Goal: Task Accomplishment & Management: Complete application form

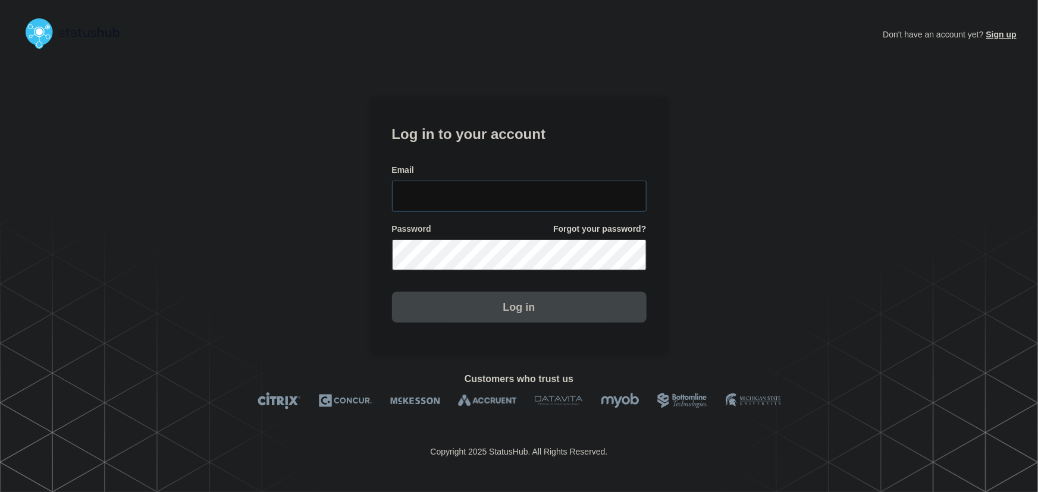
type input "tyler.wolkey@conexon.us"
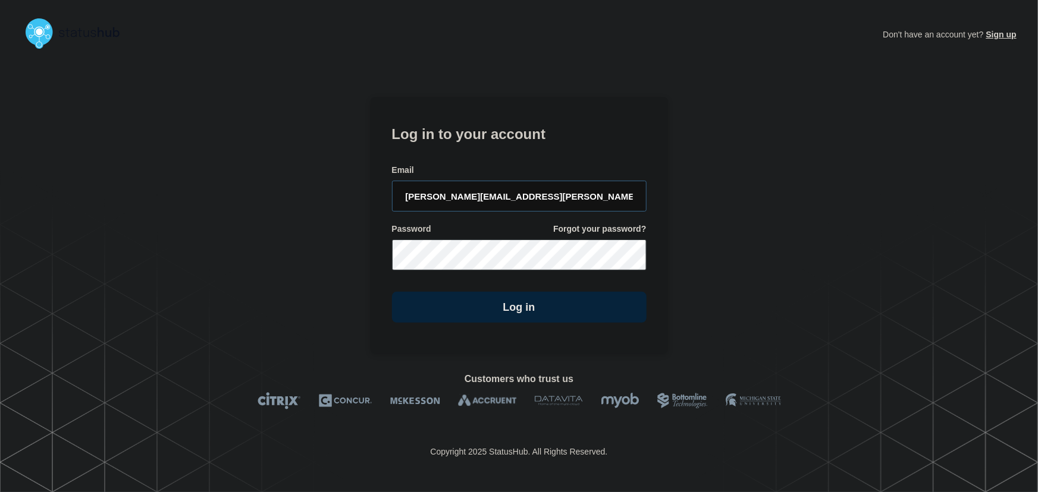
drag, startPoint x: 507, startPoint y: 202, endPoint x: 489, endPoint y: 127, distance: 77.0
click at [507, 202] on input "tyler.wolkey@conexon.us" at bounding box center [519, 196] width 255 height 31
click at [489, 127] on h1 "Log in to your account" at bounding box center [519, 133] width 255 height 22
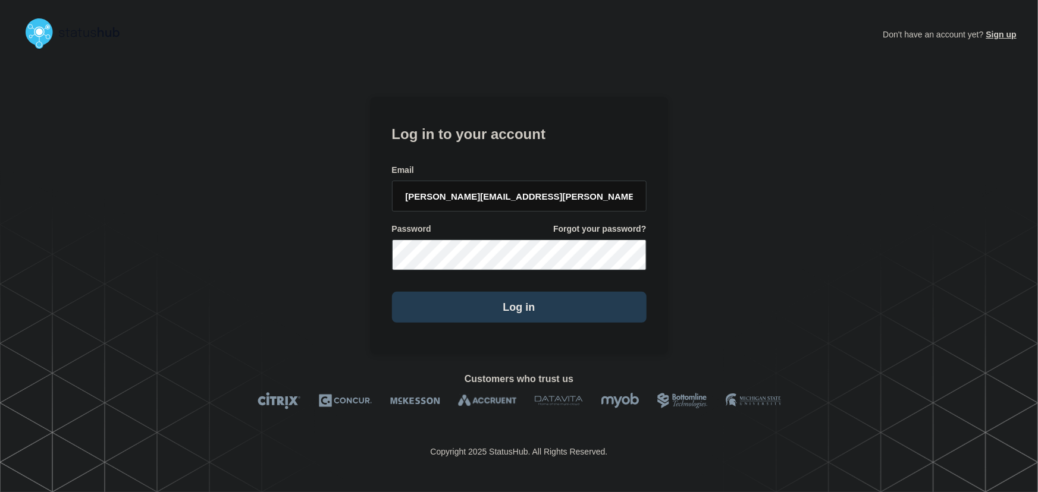
click at [488, 310] on button "Log in" at bounding box center [519, 307] width 255 height 31
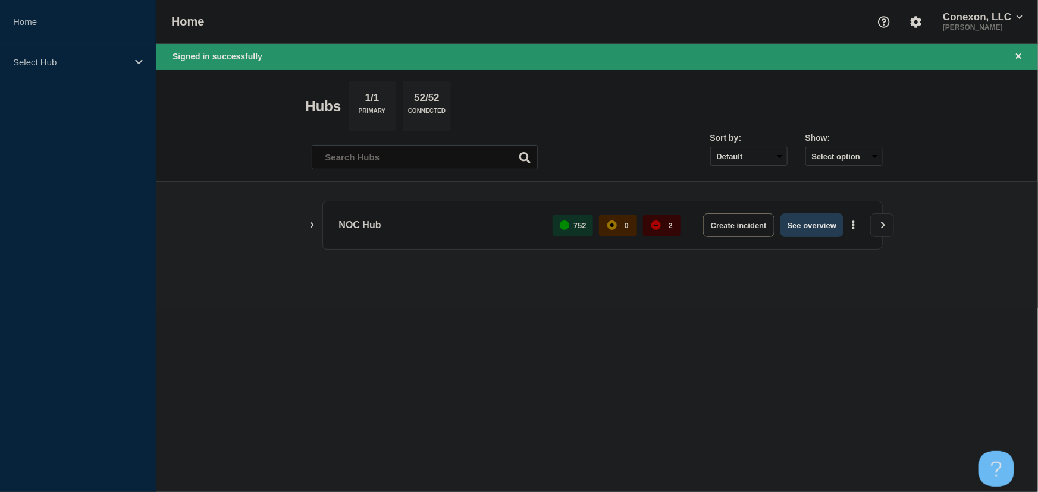
click at [827, 227] on button "See overview" at bounding box center [811, 225] width 63 height 24
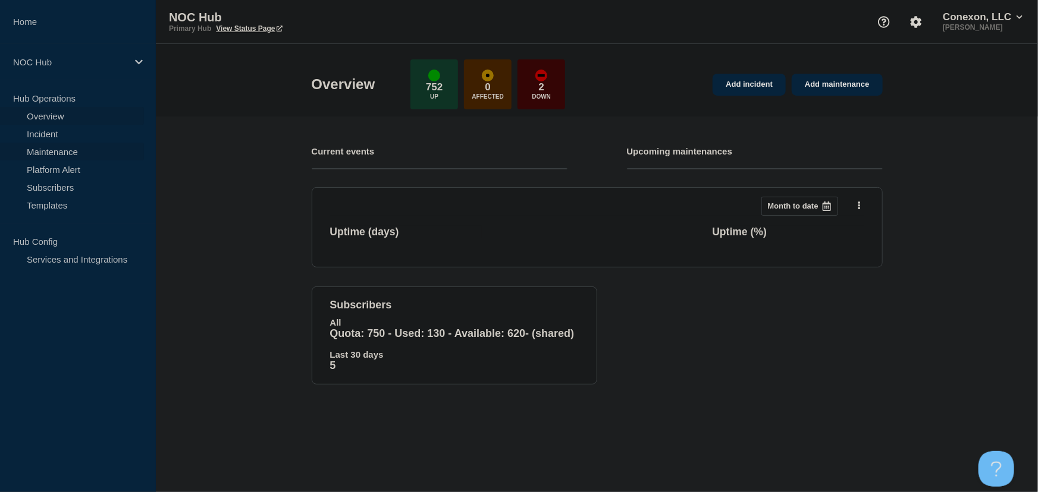
click at [61, 153] on link "Maintenance" at bounding box center [72, 152] width 144 height 18
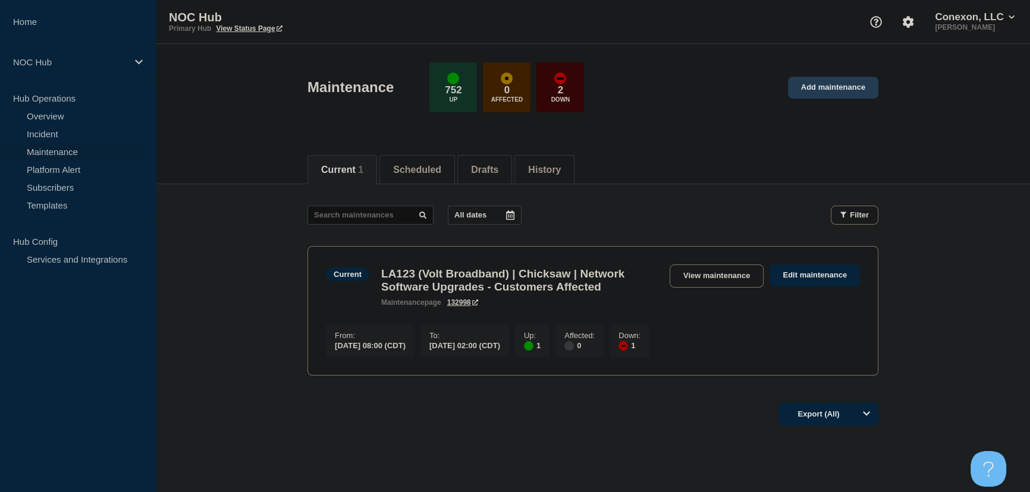
click at [832, 90] on link "Add maintenance" at bounding box center [833, 88] width 90 height 22
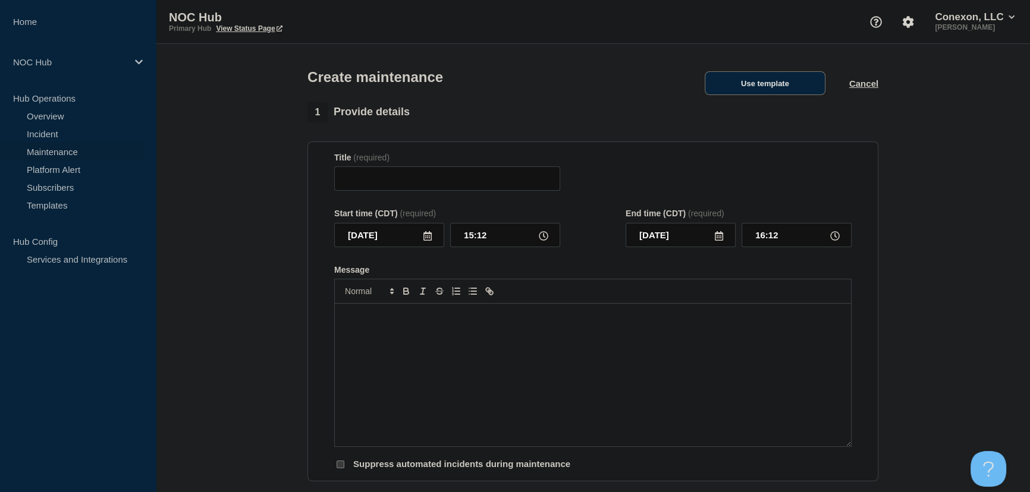
click at [773, 84] on button "Use template" at bounding box center [765, 83] width 121 height 24
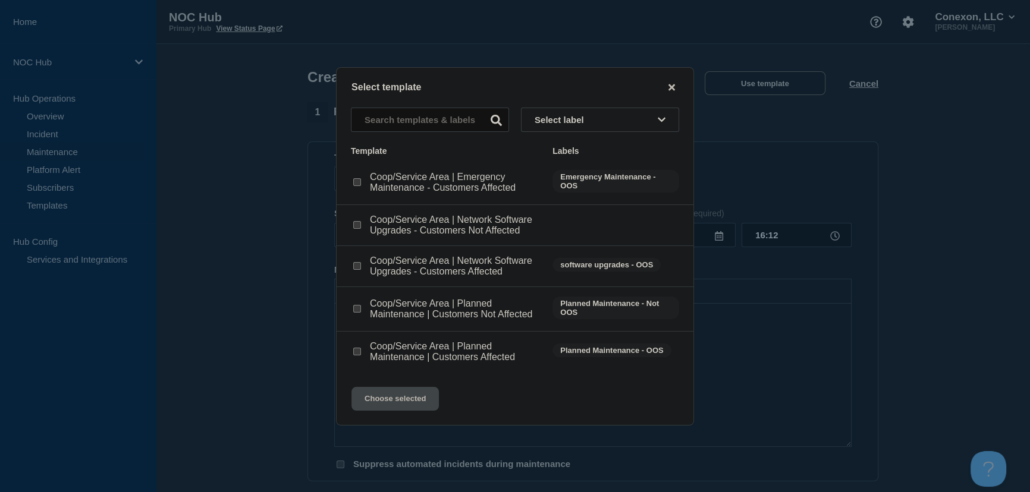
click at [357, 354] on input "Coop/Service Area | Planned Maintenance | Customers Affected checkbox" at bounding box center [357, 352] width 8 height 8
checkbox input "true"
click at [422, 406] on button "Choose selected" at bounding box center [394, 399] width 87 height 24
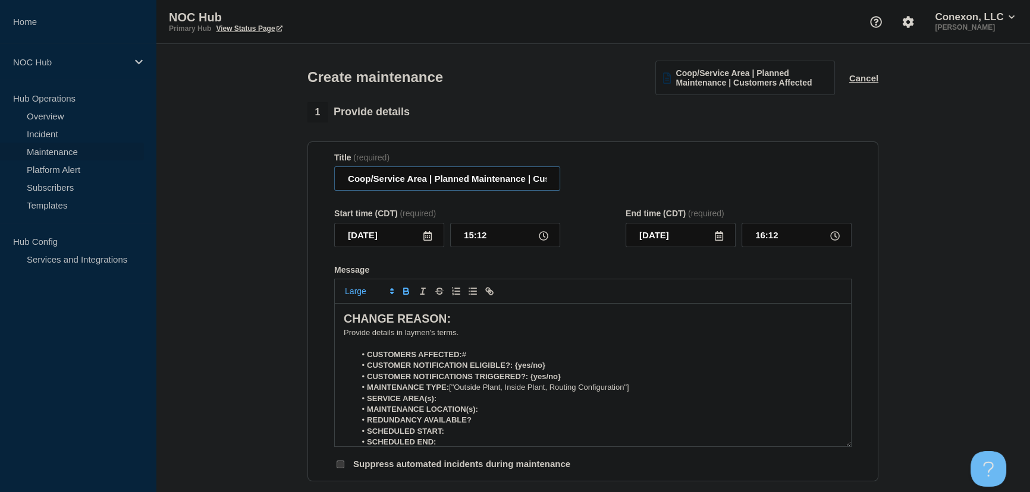
drag, startPoint x: 425, startPoint y: 183, endPoint x: 294, endPoint y: 184, distance: 130.8
type input "MO031 Osceola | Planned Maintenance | Customers Affected"
drag, startPoint x: 460, startPoint y: 333, endPoint x: 213, endPoint y: 292, distance: 250.2
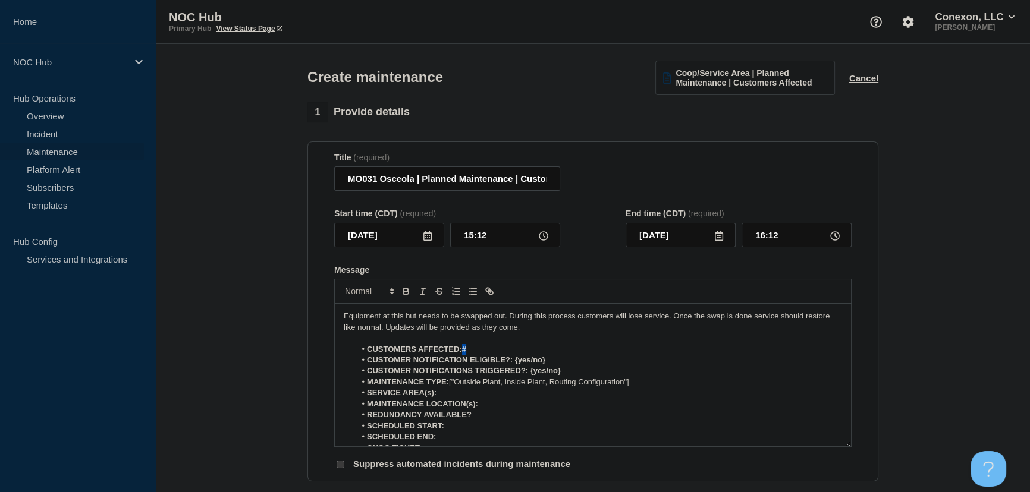
drag, startPoint x: 464, startPoint y: 351, endPoint x: 506, endPoint y: 351, distance: 42.2
click at [506, 351] on li "CUSTOMERS AFFECTED: #" at bounding box center [599, 349] width 487 height 11
drag, startPoint x: 514, startPoint y: 362, endPoint x: 577, endPoint y: 367, distance: 62.6
click at [577, 366] on li "CUSTOMER NOTIFICATION ELIGIBLE?: {yes/no}" at bounding box center [599, 360] width 487 height 11
drag, startPoint x: 530, startPoint y: 377, endPoint x: 582, endPoint y: 374, distance: 52.4
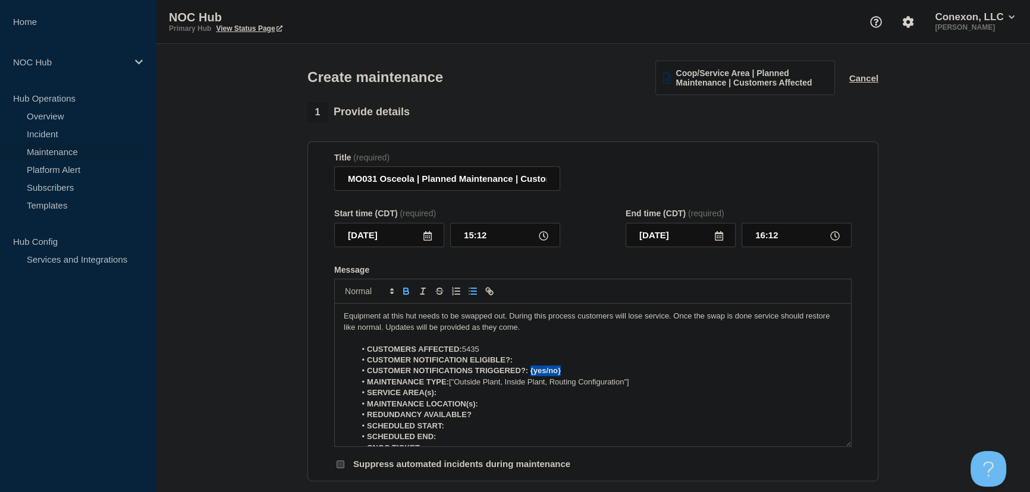
click at [582, 374] on li "CUSTOMER NOTIFICATIONS TRIGGERED?: {yes/no}" at bounding box center [599, 371] width 487 height 11
click at [522, 362] on li "CUSTOMER NOTIFICATION ELIGIBLE?:" at bounding box center [599, 360] width 487 height 11
drag, startPoint x: 515, startPoint y: 362, endPoint x: 549, endPoint y: 359, distance: 34.0
click at [549, 359] on li "CUSTOMER NOTIFICATION ELIGIBLE?: Yes" at bounding box center [599, 360] width 487 height 11
click at [541, 372] on li "CUSTOMER NOTIFICATIONS TRIGGERED?:" at bounding box center [599, 371] width 487 height 11
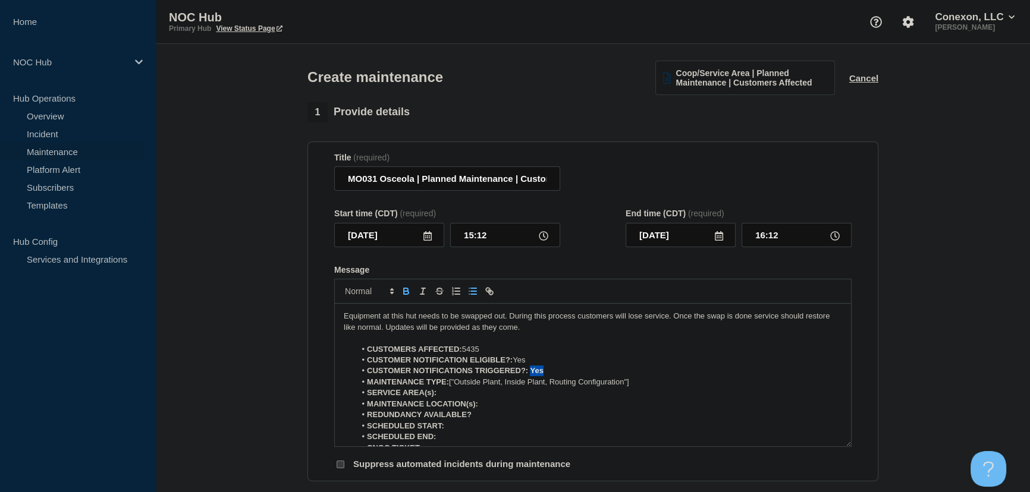
drag, startPoint x: 529, startPoint y: 372, endPoint x: 570, endPoint y: 370, distance: 40.5
click at [570, 370] on li "CUSTOMER NOTIFICATIONS TRIGGERED?: Yes" at bounding box center [599, 371] width 487 height 11
click at [425, 238] on icon at bounding box center [428, 236] width 10 height 10
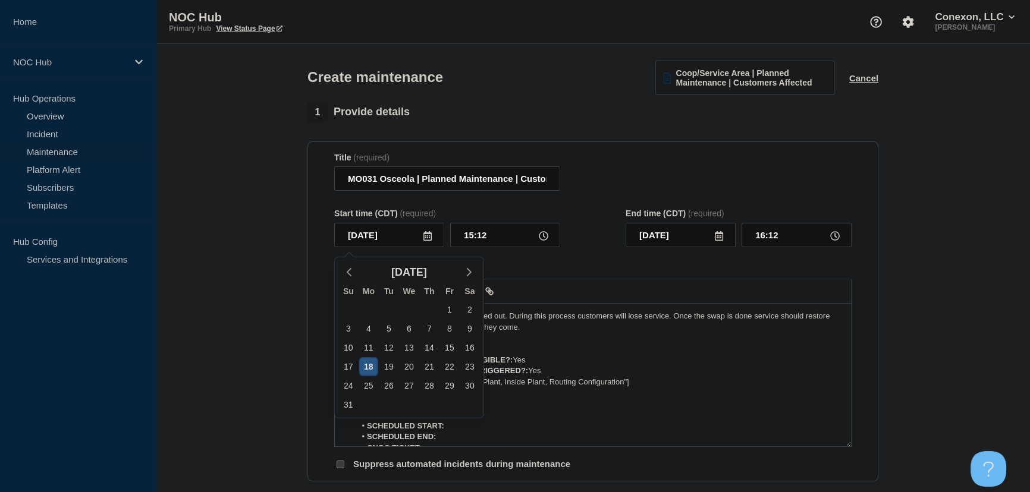
click at [367, 365] on div "18" at bounding box center [368, 367] width 17 height 17
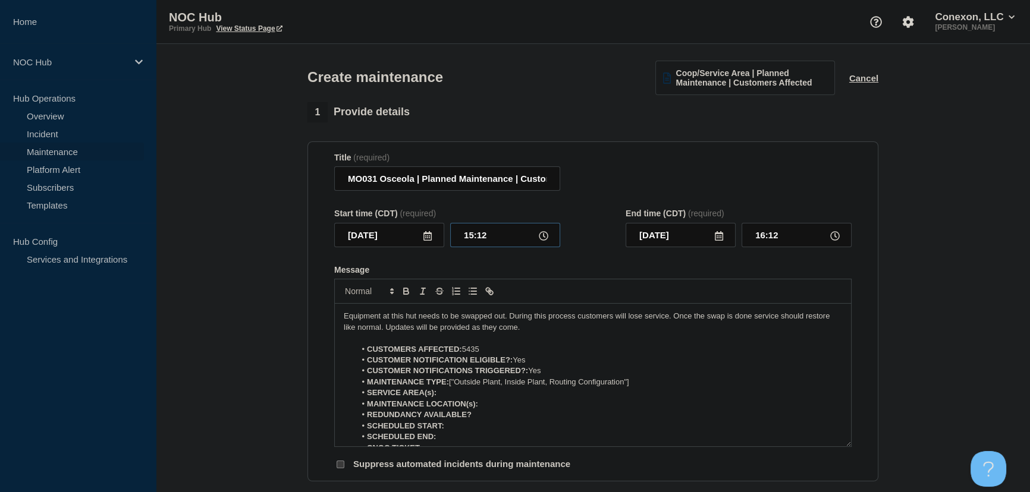
drag, startPoint x: 492, startPoint y: 237, endPoint x: 429, endPoint y: 234, distance: 63.1
click at [429, 234] on div "2025-08-18 15:12" at bounding box center [447, 235] width 226 height 24
type input "00:00"
click at [718, 241] on icon at bounding box center [719, 236] width 10 height 10
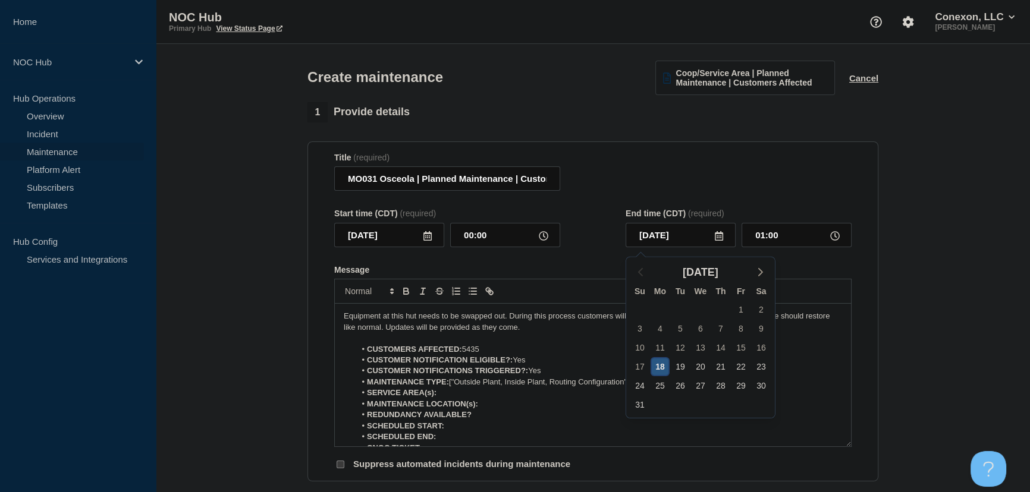
click at [663, 367] on div "18" at bounding box center [660, 367] width 17 height 17
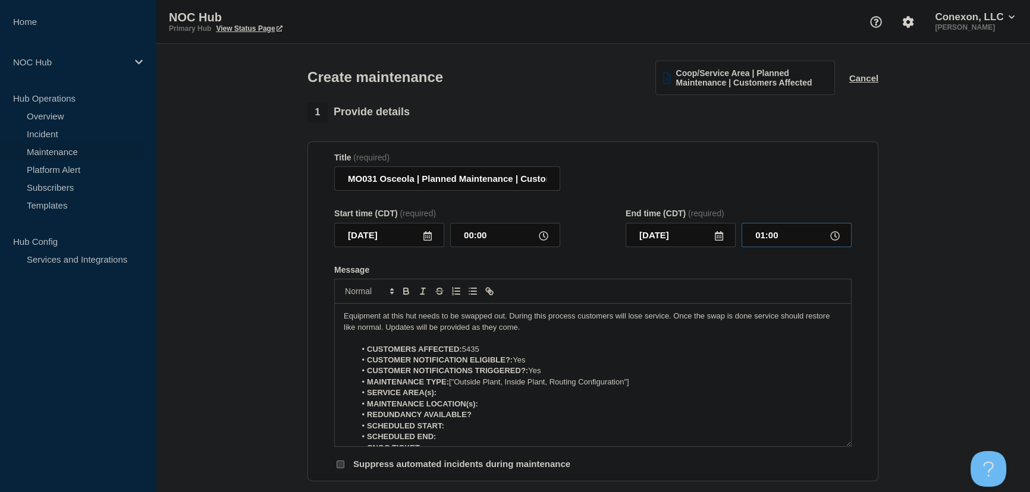
drag, startPoint x: 781, startPoint y: 237, endPoint x: 733, endPoint y: 239, distance: 47.6
click at [733, 239] on div "2025-08-18 01:00" at bounding box center [739, 235] width 226 height 24
type input "02:00"
click at [598, 247] on div "Start time (CDT) (required) 2025-08-18 00:00 End time (CDT) (required) 2025-08-…" at bounding box center [592, 228] width 517 height 39
click at [594, 247] on div "Start time (CDT) (required) 2025-08-18 00:00 End time (CDT) (required) 2025-08-…" at bounding box center [592, 228] width 517 height 39
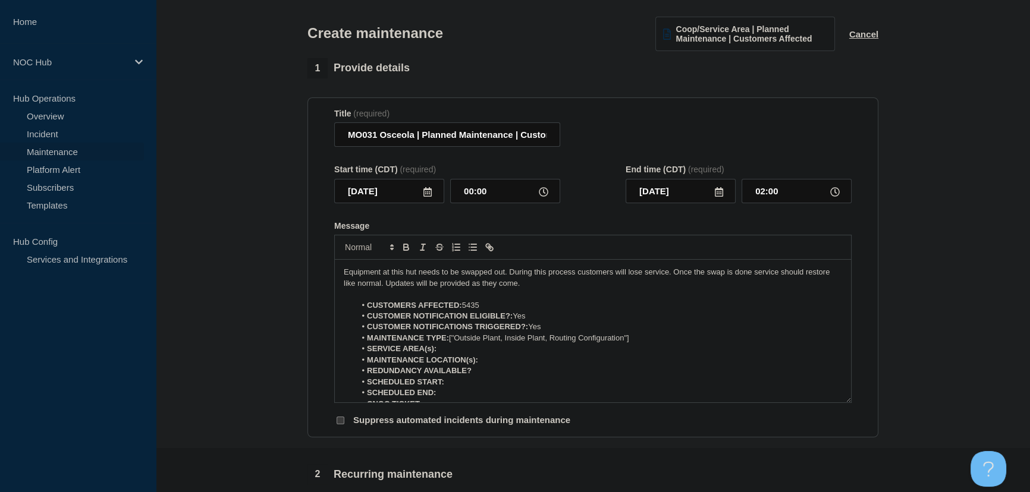
scroll to position [108, 0]
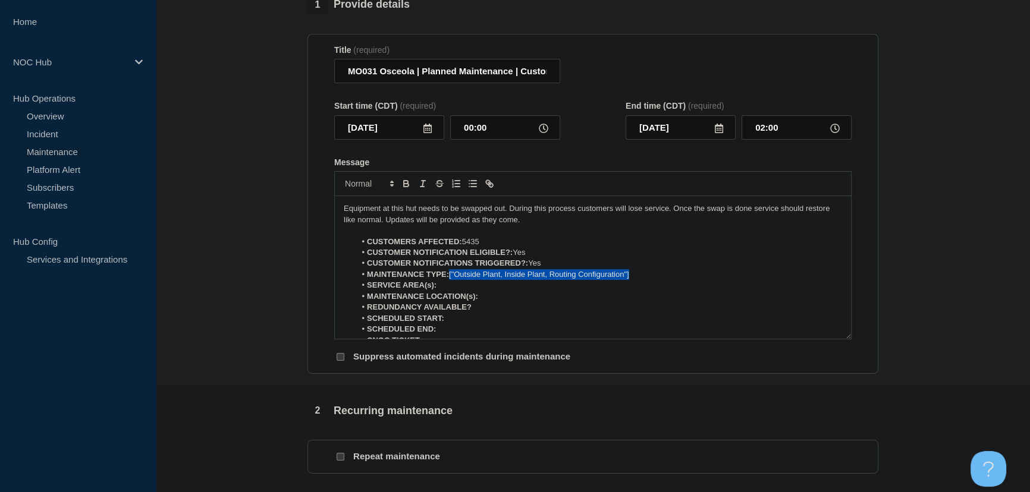
drag, startPoint x: 451, startPoint y: 279, endPoint x: 651, endPoint y: 279, distance: 199.8
click at [651, 279] on li "MAINTENANCE TYPE: ["Outside Plant, Inside Plant, Routing Configuration"]" at bounding box center [599, 274] width 487 height 11
drag, startPoint x: 450, startPoint y: 278, endPoint x: 506, endPoint y: 277, distance: 56.5
click at [506, 277] on li "MAINTENANCE TYPE: Inside Hut" at bounding box center [599, 274] width 487 height 11
click at [447, 291] on li "SERVICE AREA(s):" at bounding box center [599, 285] width 487 height 11
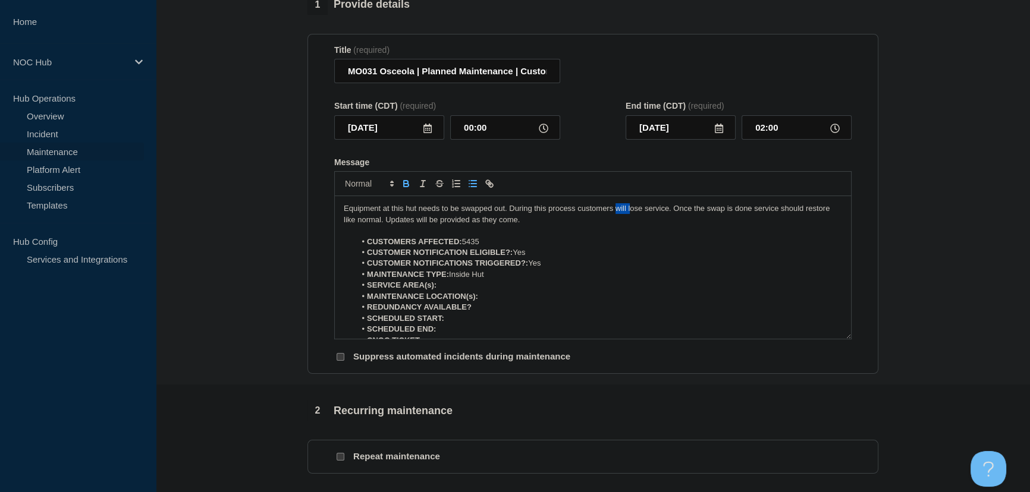
drag, startPoint x: 630, startPoint y: 212, endPoint x: 615, endPoint y: 214, distance: 14.4
click at [615, 214] on p "Equipment at this hut needs to be swapped out. During this process customers wi…" at bounding box center [593, 214] width 498 height 22
click at [619, 211] on p "Equipment at this hut needs to be swapped out. During this process customers wi…" at bounding box center [593, 214] width 498 height 22
drag, startPoint x: 614, startPoint y: 213, endPoint x: 627, endPoint y: 212, distance: 13.1
click at [627, 212] on p "Equipment at this hut needs to be swapped out. During this process customers wi…" at bounding box center [593, 214] width 498 height 22
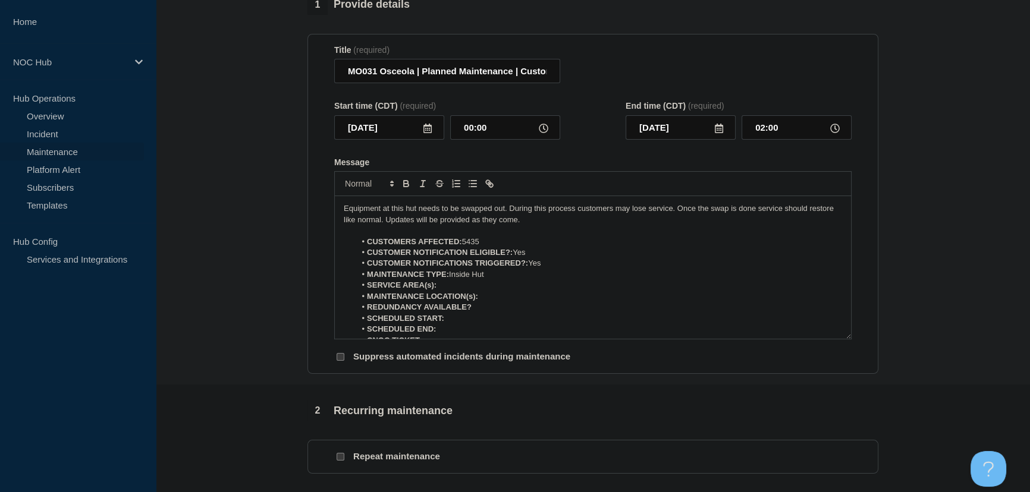
click at [671, 213] on p "Equipment at this hut needs to be swapped out. During this process customers ma…" at bounding box center [593, 214] width 498 height 22
click at [451, 288] on li "SERVICE AREA(s):" at bounding box center [599, 285] width 487 height 11
drag, startPoint x: 438, startPoint y: 288, endPoint x: 612, endPoint y: 291, distance: 174.3
click at [612, 291] on li "SERVICE AREA(s): MO031 Sac Osage Osceola" at bounding box center [599, 285] width 487 height 11
click at [540, 296] on li "MAINTENANCE LOCATION(s):" at bounding box center [599, 296] width 487 height 11
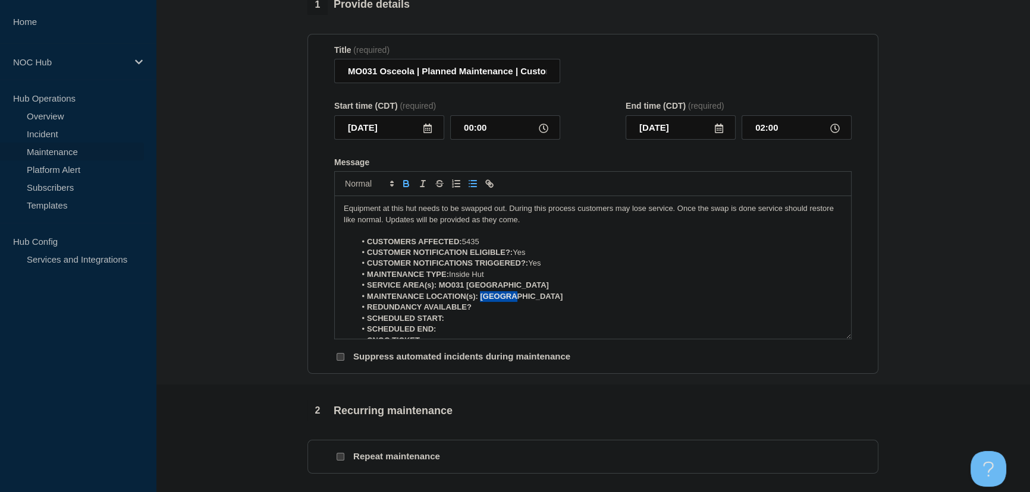
drag, startPoint x: 480, startPoint y: 299, endPoint x: 534, endPoint y: 300, distance: 53.5
click at [534, 300] on li "MAINTENANCE LOCATION(s): Osceola" at bounding box center [599, 296] width 487 height 11
drag, startPoint x: 539, startPoint y: 288, endPoint x: 439, endPoint y: 290, distance: 99.9
click at [439, 290] on li "SERVICE AREA(s): MO031 Sac Osage Osceola" at bounding box center [599, 285] width 487 height 11
click at [489, 309] on li "REDUNDANCY AVAILABLE?" at bounding box center [599, 307] width 487 height 11
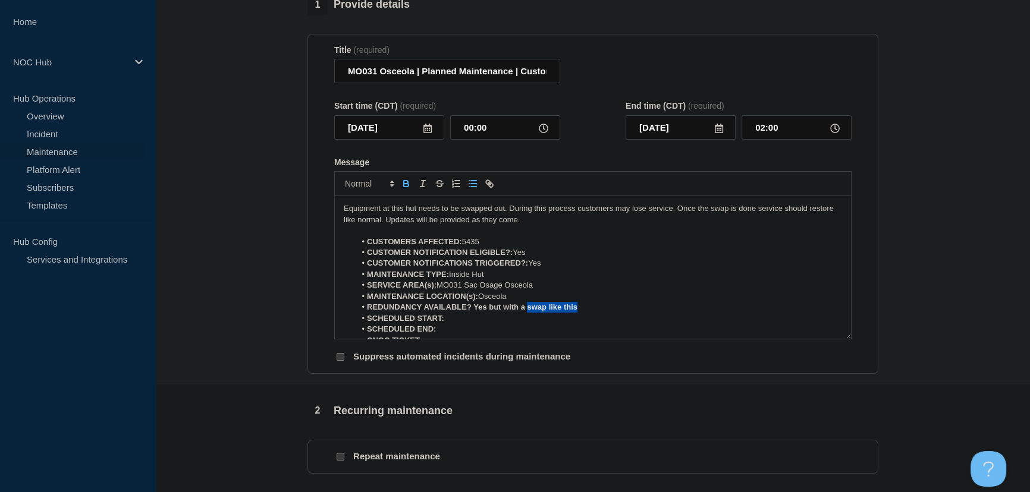
drag, startPoint x: 586, startPoint y: 307, endPoint x: 529, endPoint y: 313, distance: 57.3
click at [529, 313] on li "REDUNDANCY AVAILABLE? Yes but with a swap like this" at bounding box center [599, 307] width 487 height 11
click at [484, 311] on strong "REDUNDANCY AVAILABLE? Yes but with a full card swap issues could arise." at bounding box center [508, 307] width 283 height 9
click at [484, 310] on strong "REDUNDANCY AVAILABLE? Yes but with a full card swap issues could arise." at bounding box center [508, 307] width 283 height 9
click at [656, 310] on li "REDUNDANCY AVAILABLE? Yes, but with a full card swap issues could arise." at bounding box center [599, 307] width 487 height 11
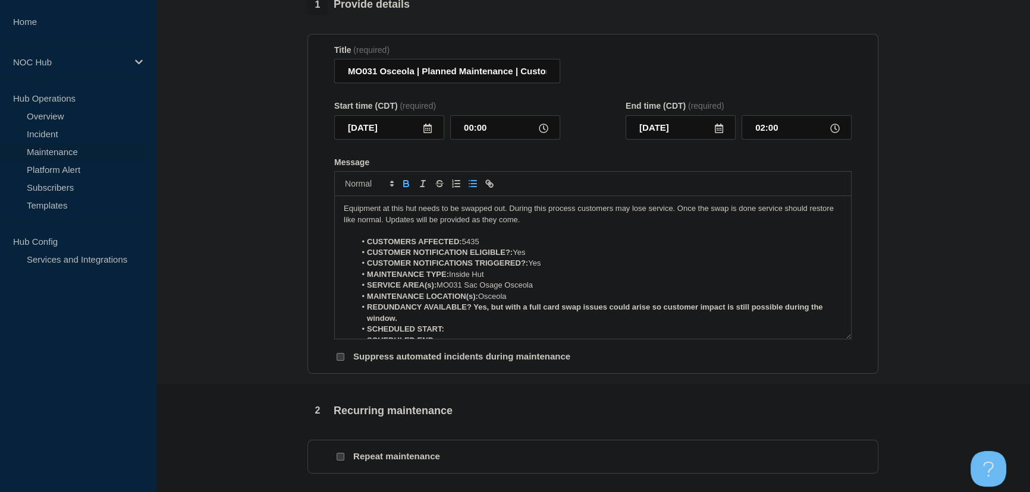
drag, startPoint x: 410, startPoint y: 319, endPoint x: 476, endPoint y: 310, distance: 65.9
click at [476, 310] on li "REDUNDANCY AVAILABLE? Yes, but with a full card swap issues could arise so cust…" at bounding box center [599, 313] width 487 height 22
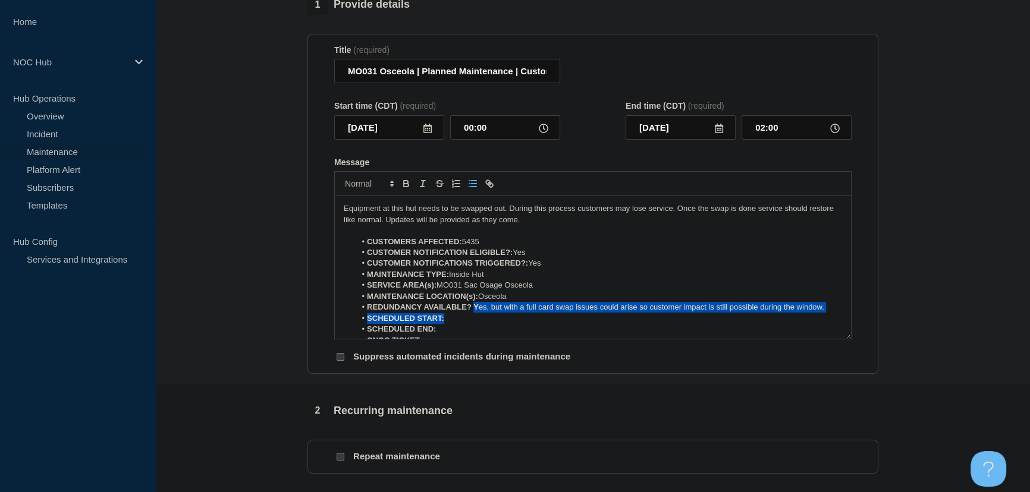
drag, startPoint x: 472, startPoint y: 311, endPoint x: 523, endPoint y: 316, distance: 51.4
click at [523, 316] on ol "CUSTOMERS AFFECTED: 5435 CUSTOMER NOTIFICATION ELIGIBLE?: Yes CUSTOMER NOTIFICA…" at bounding box center [593, 292] width 498 height 110
click at [472, 316] on li "SCHEDULED START:" at bounding box center [599, 318] width 487 height 11
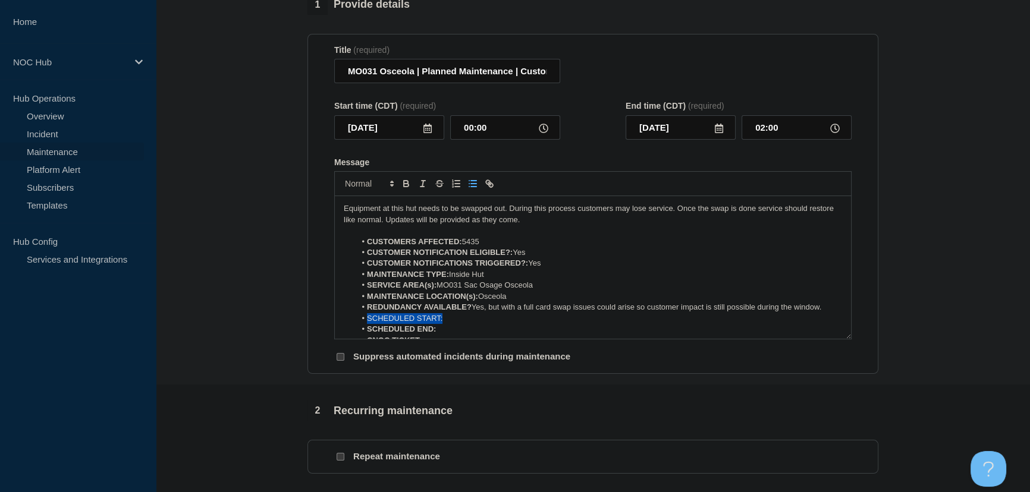
drag, startPoint x: 449, startPoint y: 321, endPoint x: 323, endPoint y: 321, distance: 126.1
click at [323, 321] on section "Title (required) MO031 Osceola | Planned Maintenance | Customers Affected Start…" at bounding box center [592, 204] width 571 height 341
click at [460, 329] on li "SCHEDULED END:" at bounding box center [599, 329] width 487 height 11
click at [459, 321] on li "SCHEDULED START:" at bounding box center [599, 318] width 487 height 11
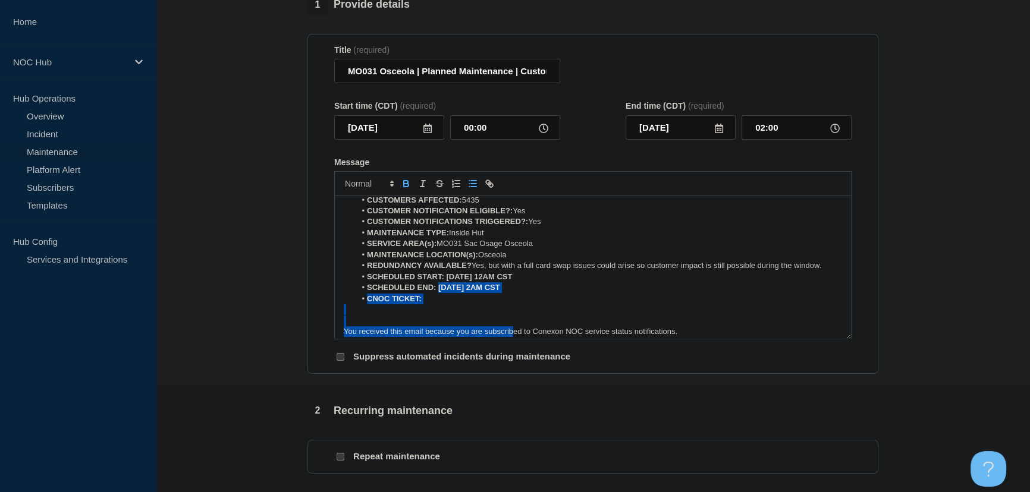
scroll to position [46, 0]
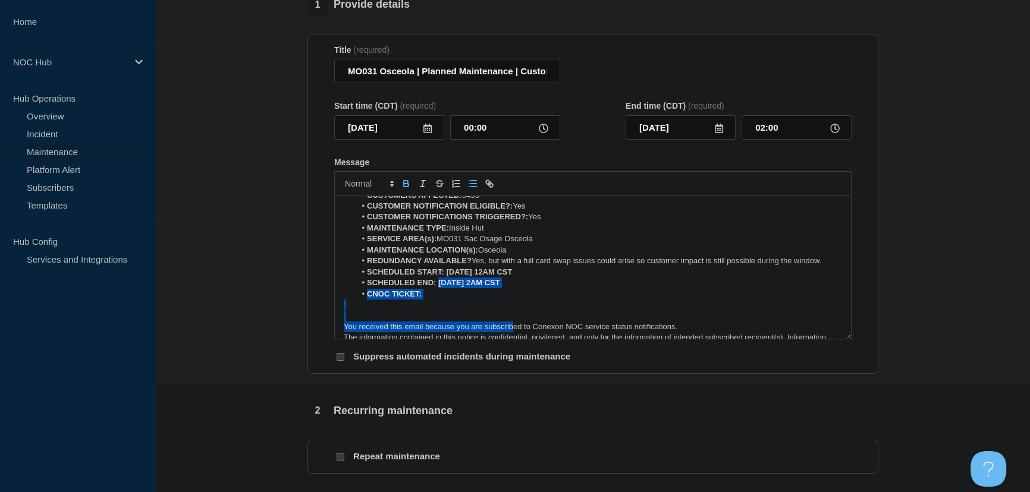
drag, startPoint x: 438, startPoint y: 334, endPoint x: 518, endPoint y: 290, distance: 90.7
click at [518, 288] on li "SCHEDULED END: 08/18/25 2AM CST" at bounding box center [599, 283] width 487 height 11
drag, startPoint x: 446, startPoint y: 276, endPoint x: 533, endPoint y: 273, distance: 86.9
click at [533, 273] on li "SCHEDULED START: 08/18/25 12AM CST" at bounding box center [599, 272] width 487 height 11
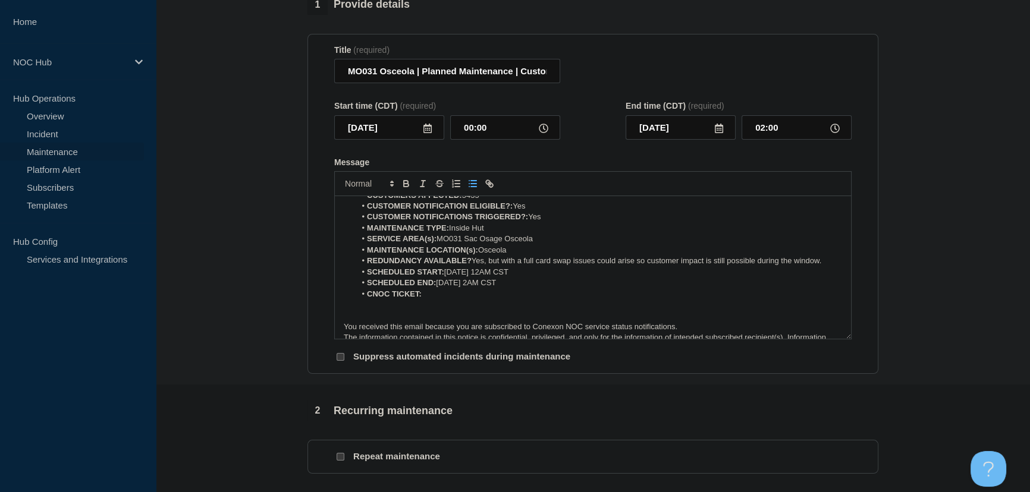
click at [438, 296] on li "CNOC TICKET:" at bounding box center [599, 294] width 487 height 11
drag, startPoint x: 423, startPoint y: 297, endPoint x: 463, endPoint y: 293, distance: 40.7
click at [463, 293] on li "CNOC TICKET: 24339" at bounding box center [599, 294] width 487 height 11
click at [434, 310] on p "Message" at bounding box center [593, 305] width 498 height 11
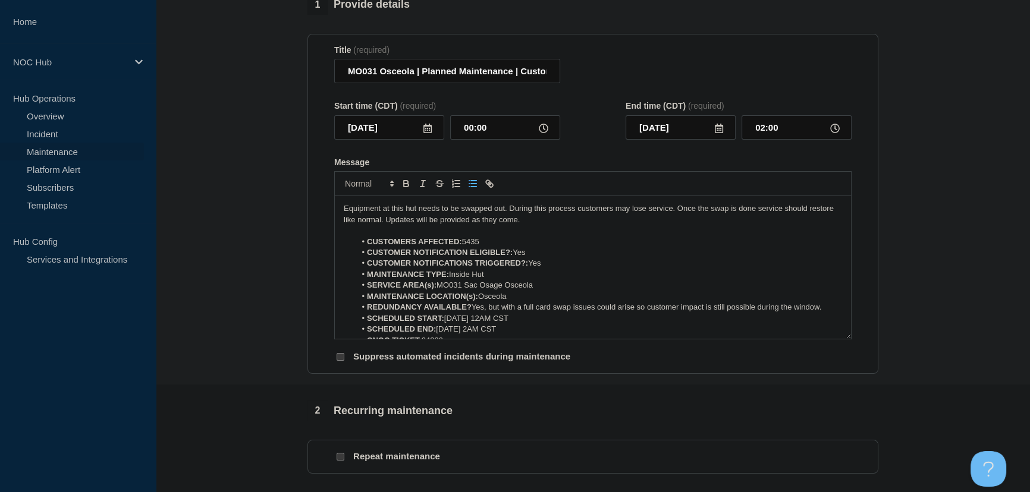
scroll to position [486, 0]
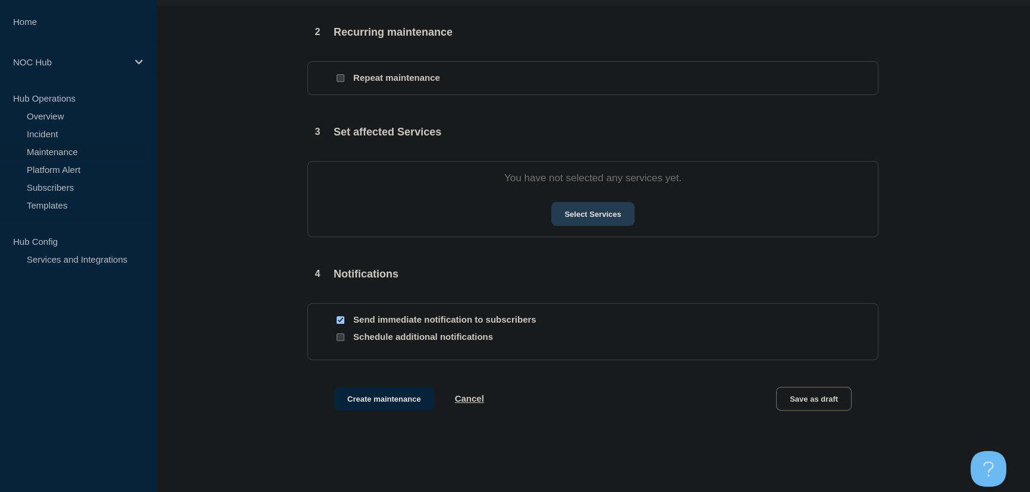
click at [577, 220] on button "Select Services" at bounding box center [592, 214] width 83 height 24
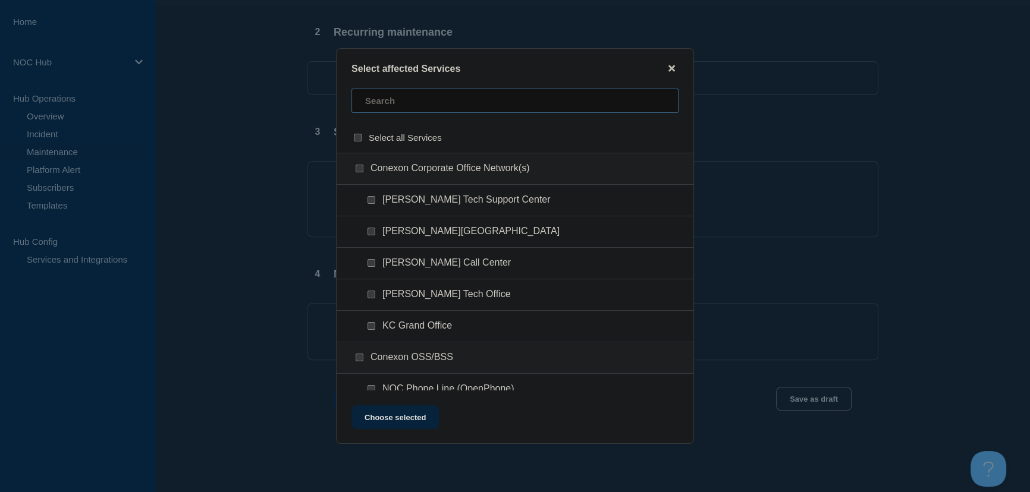
click at [385, 102] on input "text" at bounding box center [514, 101] width 327 height 24
type input "m0"
checkbox input "true"
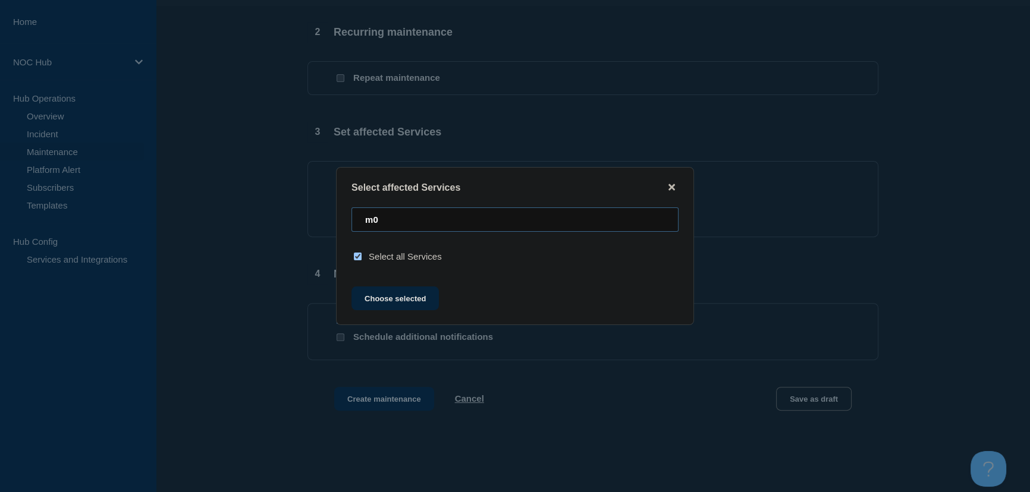
type input "m"
checkbox input "false"
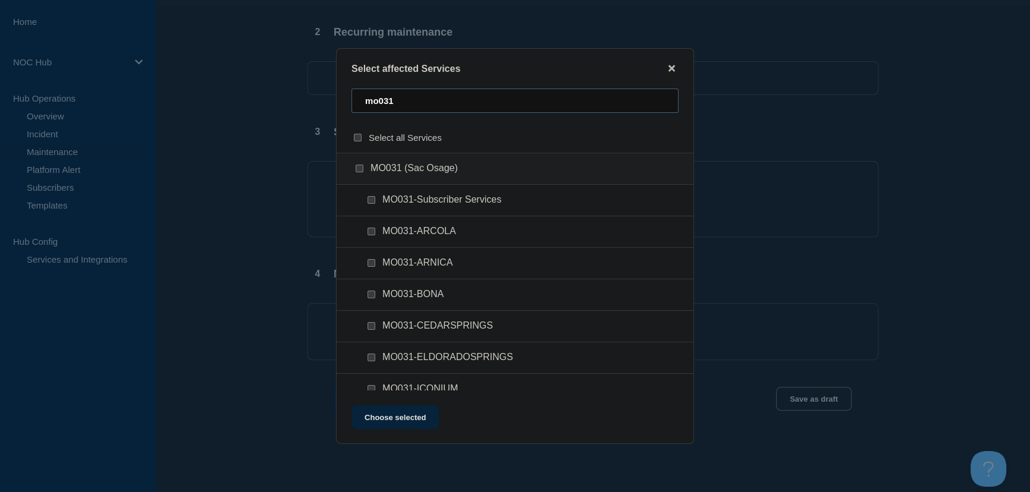
type input "mo031"
click at [372, 201] on input "MO031-Subscriber Services checkbox" at bounding box center [371, 200] width 8 height 8
checkbox input "true"
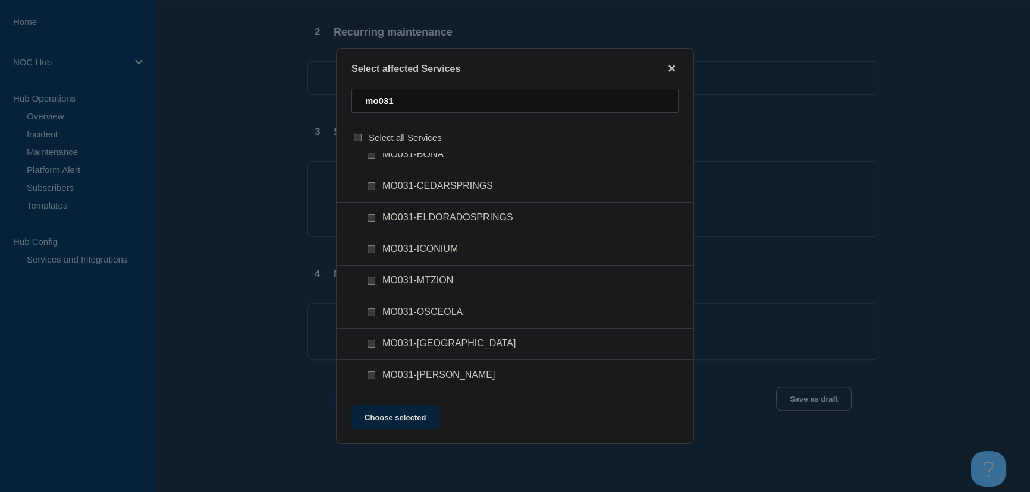
scroll to position [143, 0]
click at [368, 312] on input "MO031-OSCEOLA checkbox" at bounding box center [371, 311] width 8 height 8
checkbox input "true"
click at [400, 417] on button "Choose selected" at bounding box center [394, 418] width 87 height 24
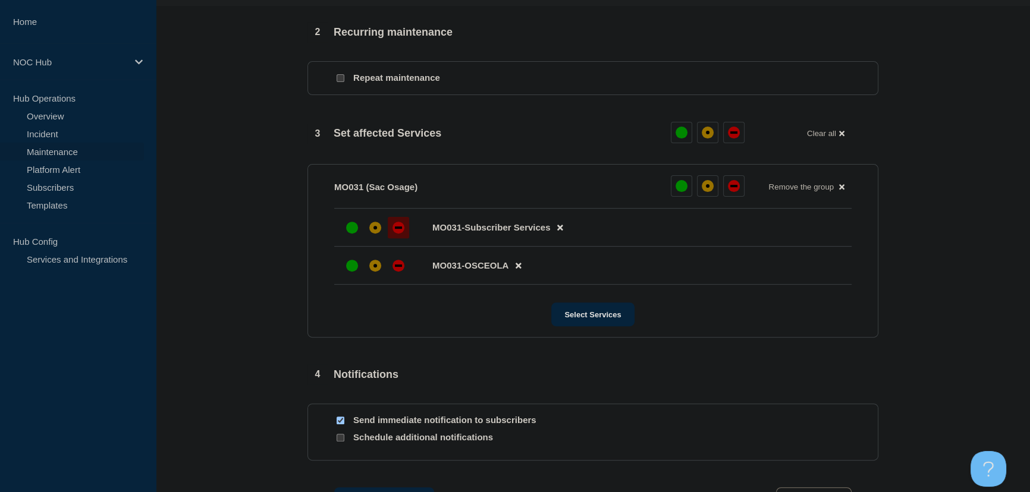
click at [400, 227] on div "down" at bounding box center [398, 228] width 12 height 12
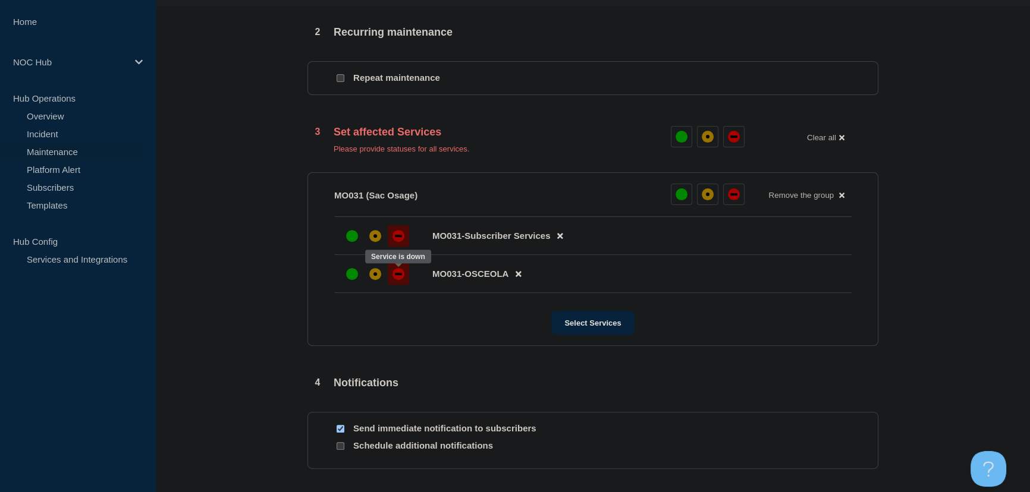
click at [395, 275] on div "down" at bounding box center [398, 274] width 7 height 2
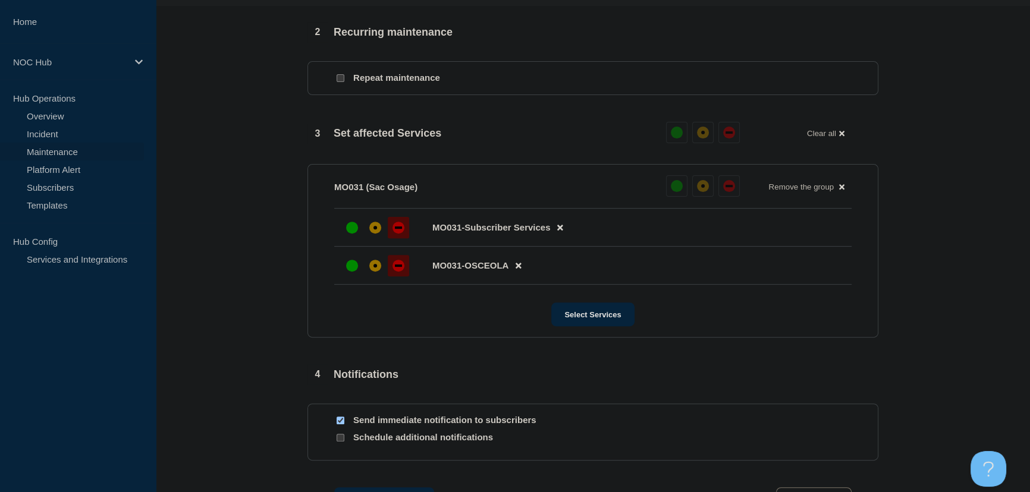
click at [290, 252] on section "1 Provide details Title (required) MO031 Osceola | Planned Maintenance | Custom…" at bounding box center [593, 79] width 874 height 926
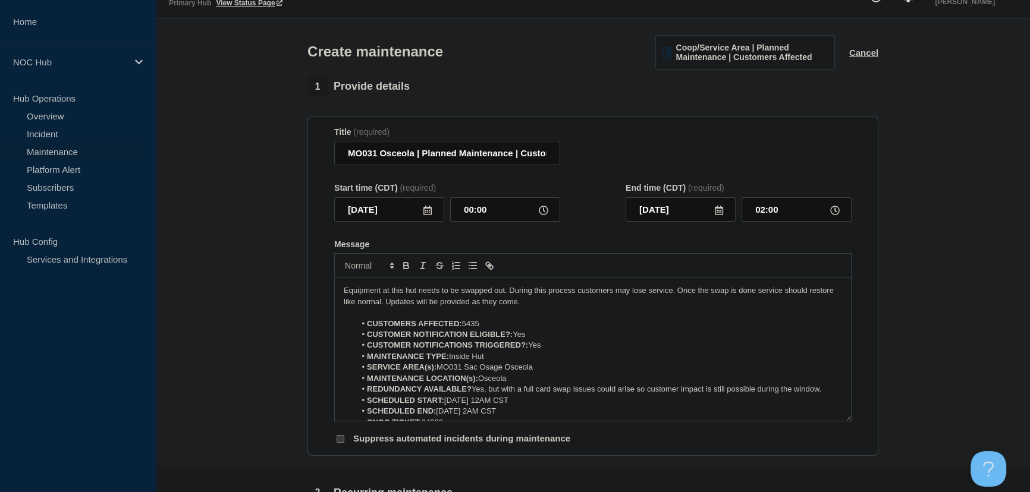
scroll to position [0, 0]
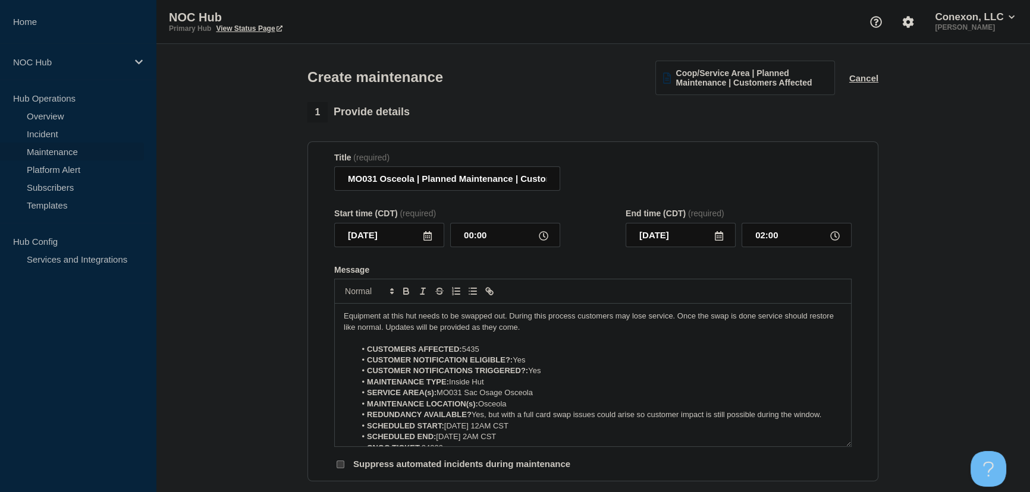
click at [716, 237] on icon at bounding box center [719, 236] width 8 height 10
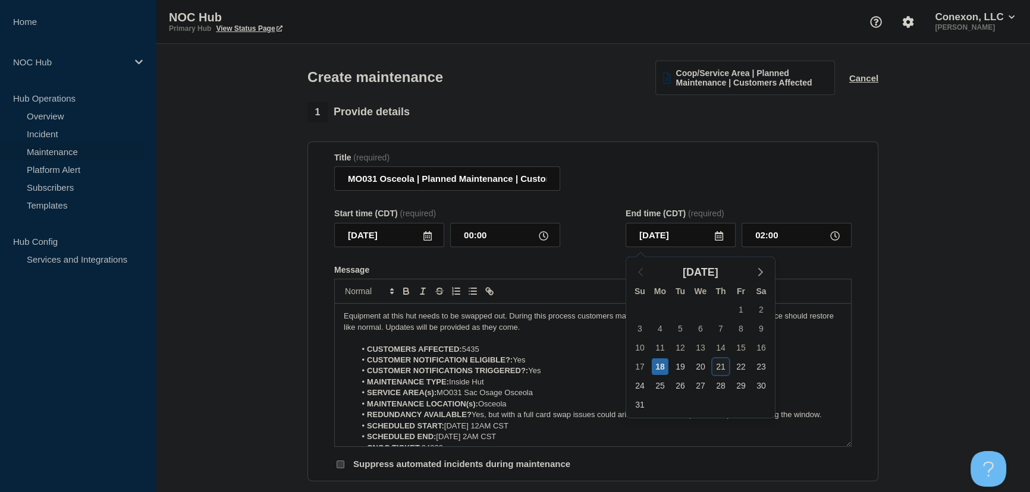
click at [720, 368] on div "21" at bounding box center [720, 367] width 17 height 17
type input "2025-08-21"
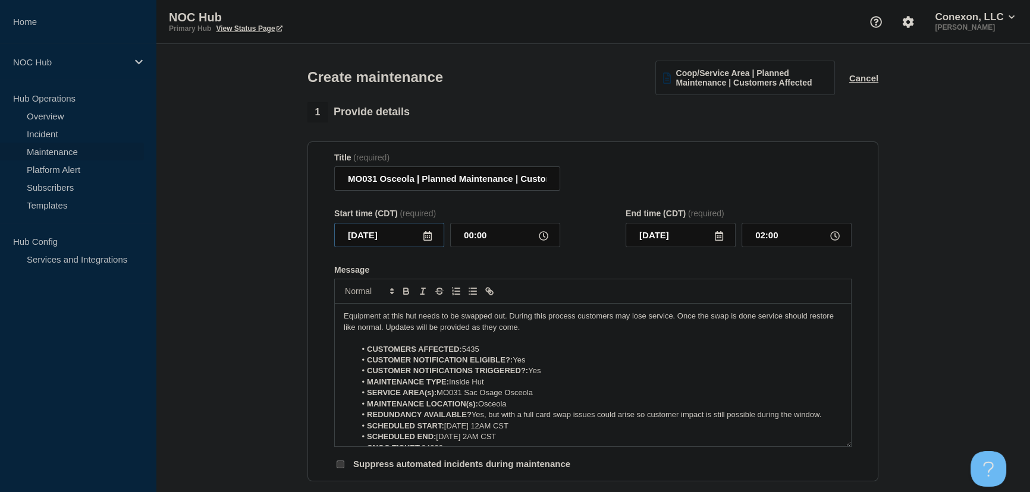
click at [421, 240] on input "2025-08-18" at bounding box center [389, 235] width 110 height 24
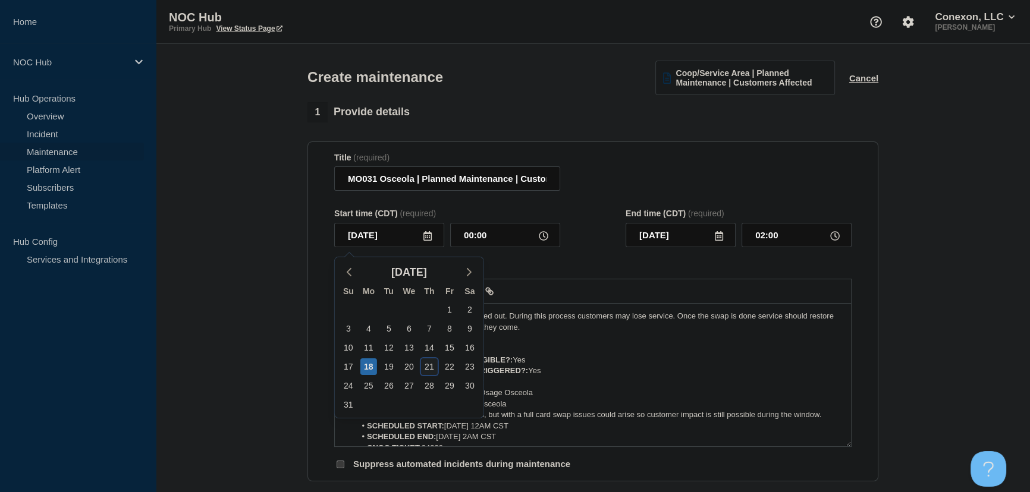
click at [429, 369] on div "21" at bounding box center [429, 367] width 17 height 17
type input "2025-08-21"
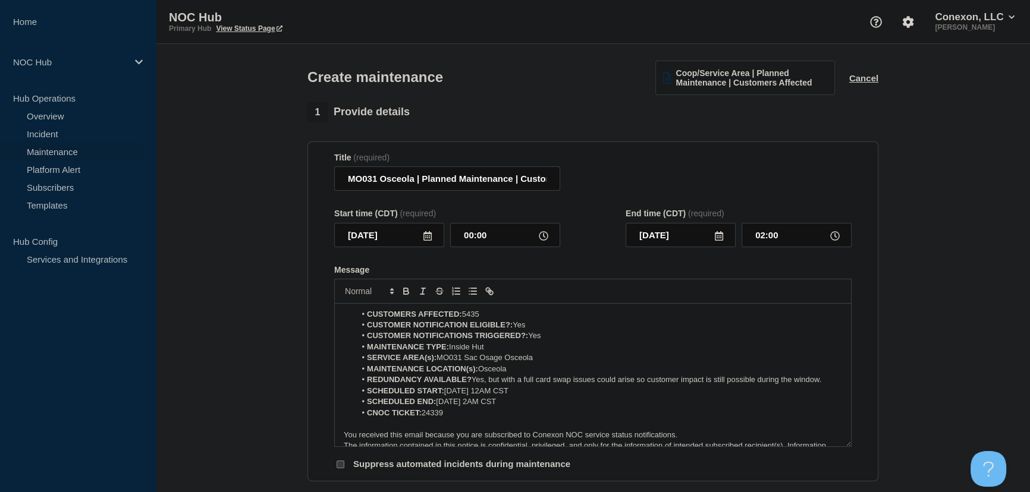
scroll to position [54, 0]
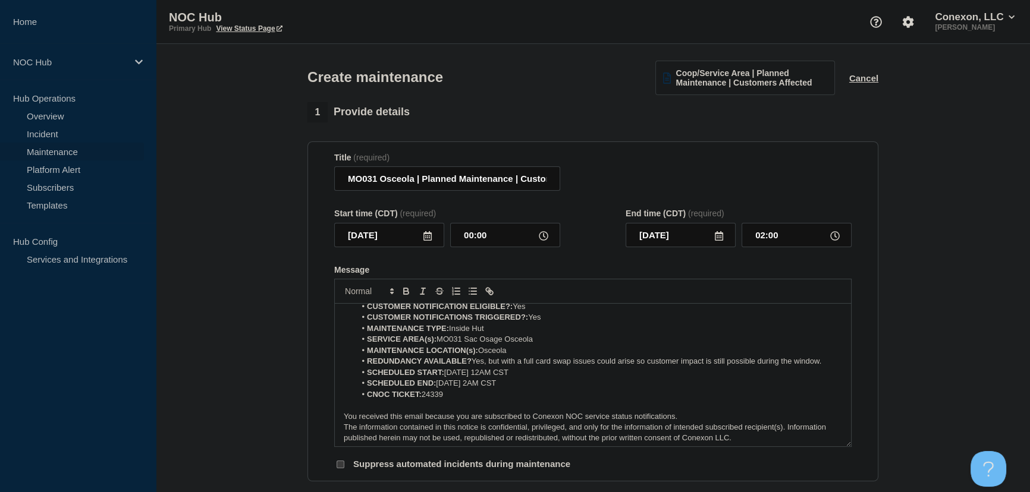
click at [466, 375] on li "SCHEDULED START: 08/18/25 12AM CST" at bounding box center [599, 372] width 487 height 11
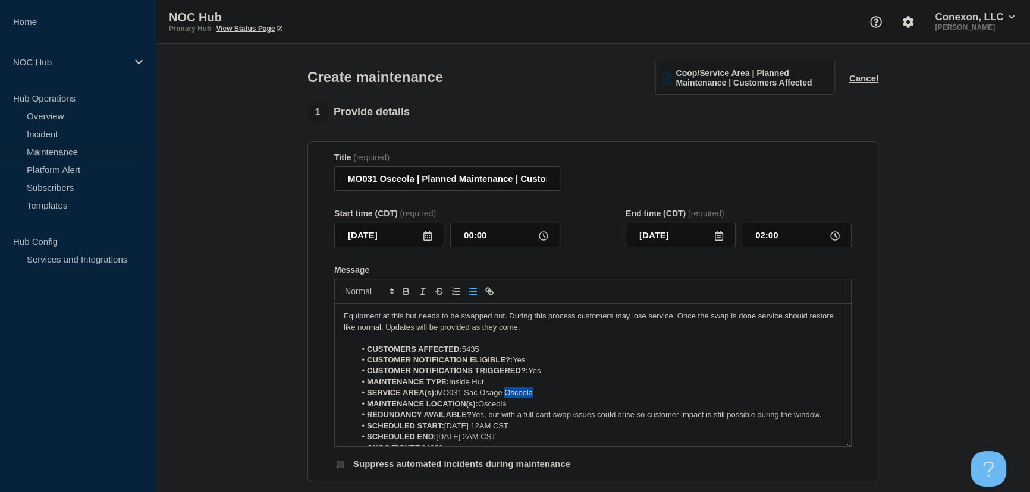
drag, startPoint x: 507, startPoint y: 396, endPoint x: 541, endPoint y: 395, distance: 33.3
click at [541, 395] on li "SERVICE AREA(s): MO031 Sac Osage Osceola" at bounding box center [599, 393] width 487 height 11
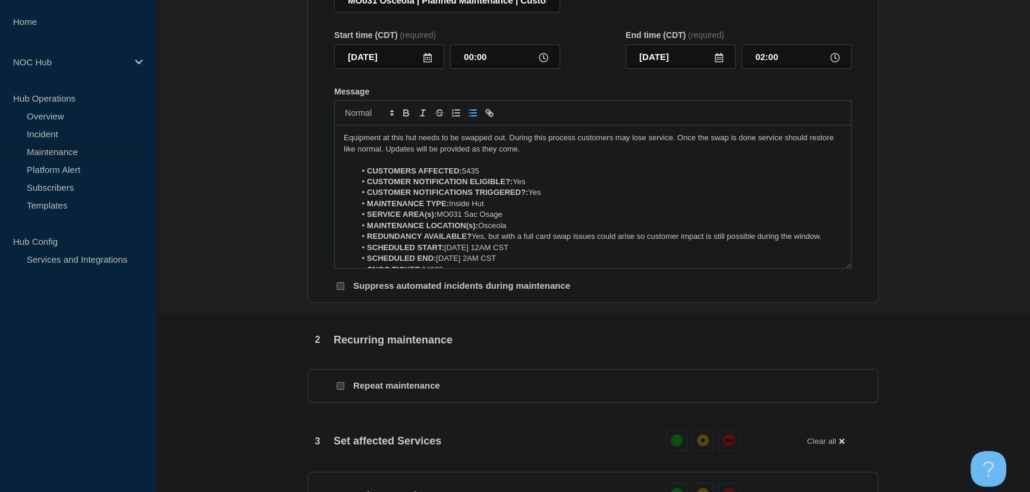
scroll to position [104, 0]
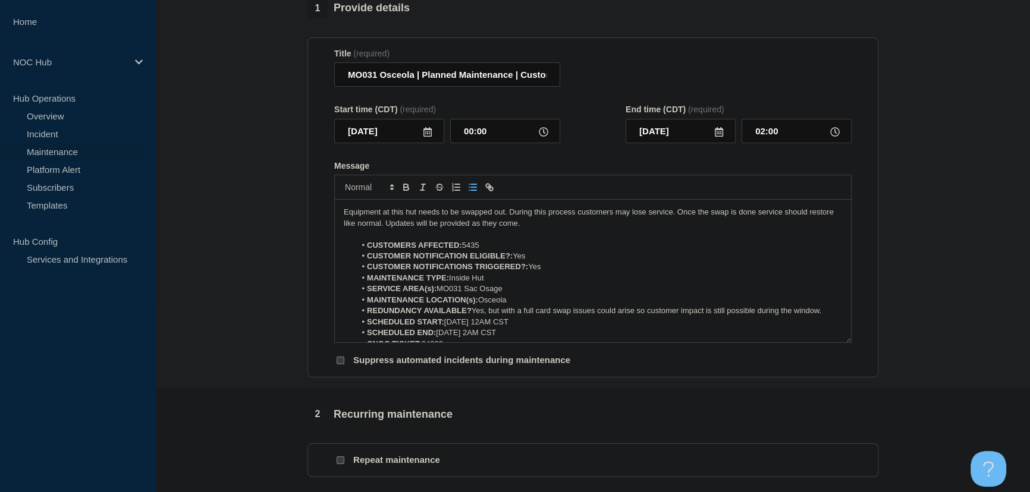
click at [717, 136] on icon at bounding box center [719, 132] width 10 height 10
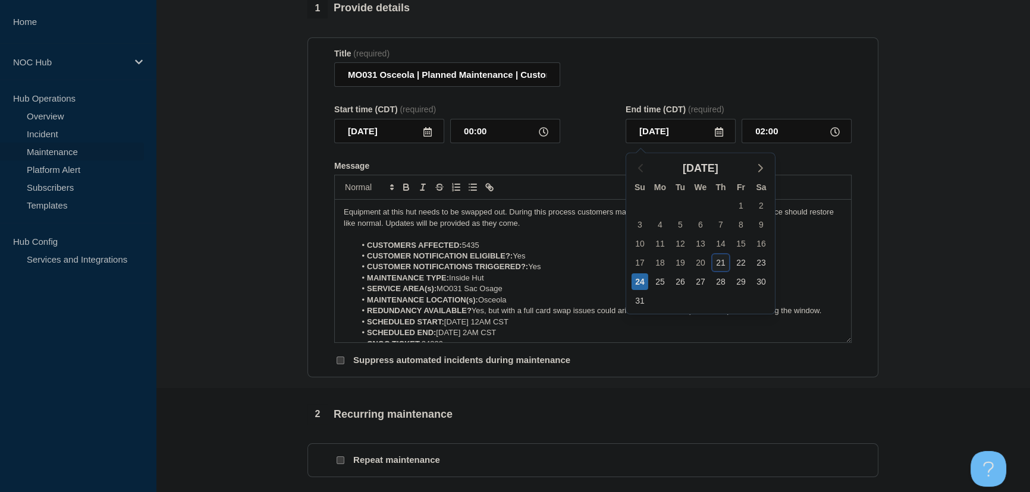
click at [717, 262] on div "21" at bounding box center [720, 263] width 17 height 17
type input "2025-08-21"
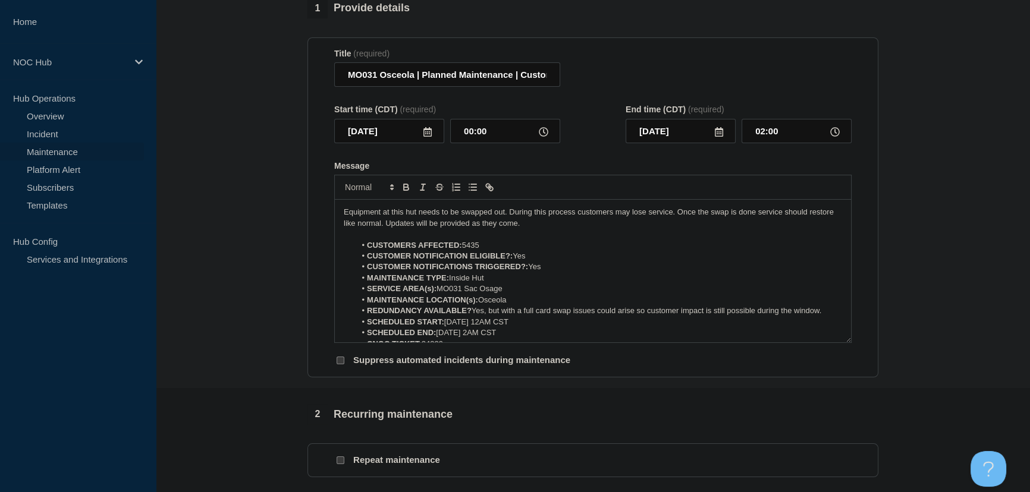
click at [607, 139] on div "Start time (CDT) (required) 2025-08-21 00:00 End time (CDT) (required) 2025-08-…" at bounding box center [592, 124] width 517 height 39
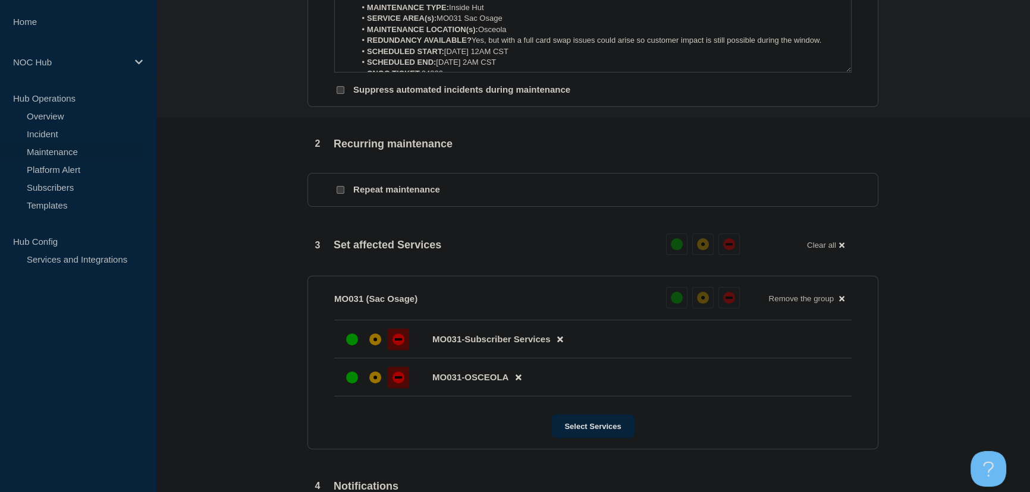
scroll to position [645, 0]
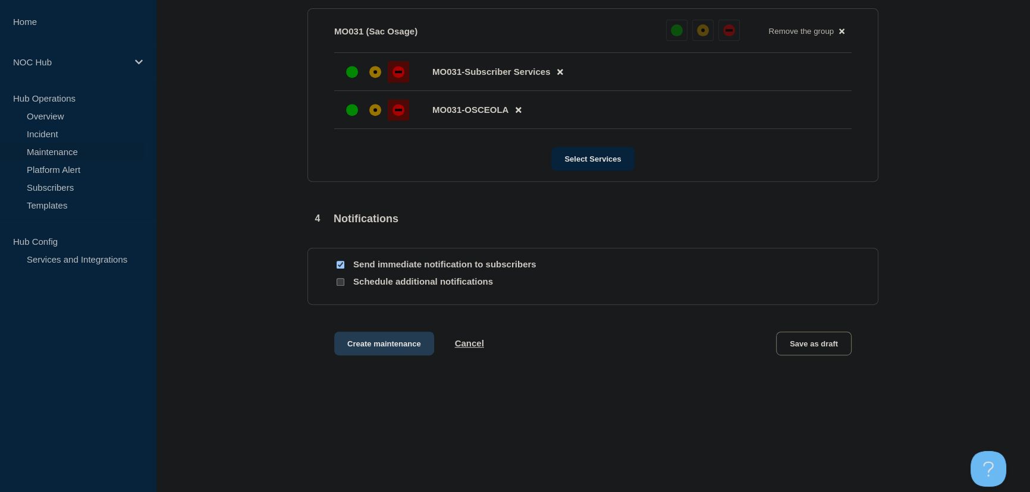
click at [378, 349] on button "Create maintenance" at bounding box center [384, 344] width 100 height 24
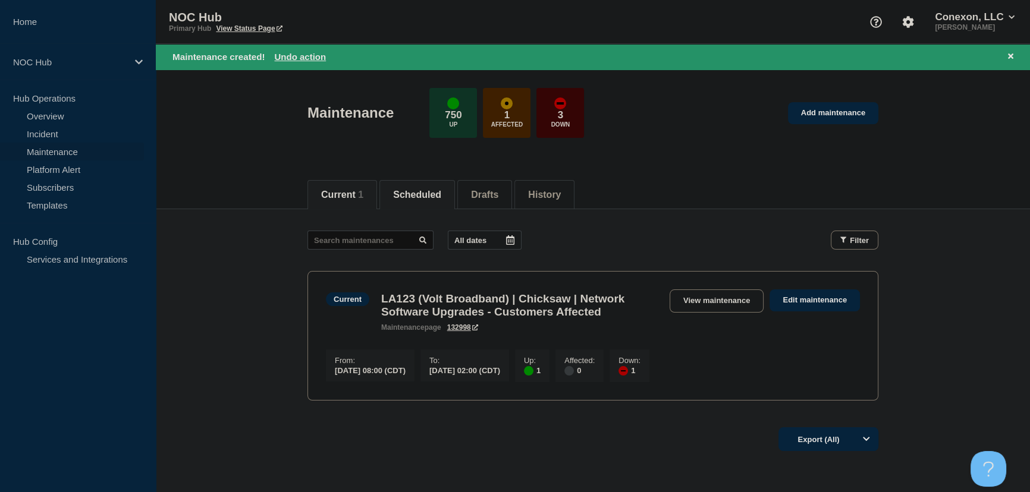
click at [422, 200] on button "Scheduled" at bounding box center [417, 195] width 48 height 11
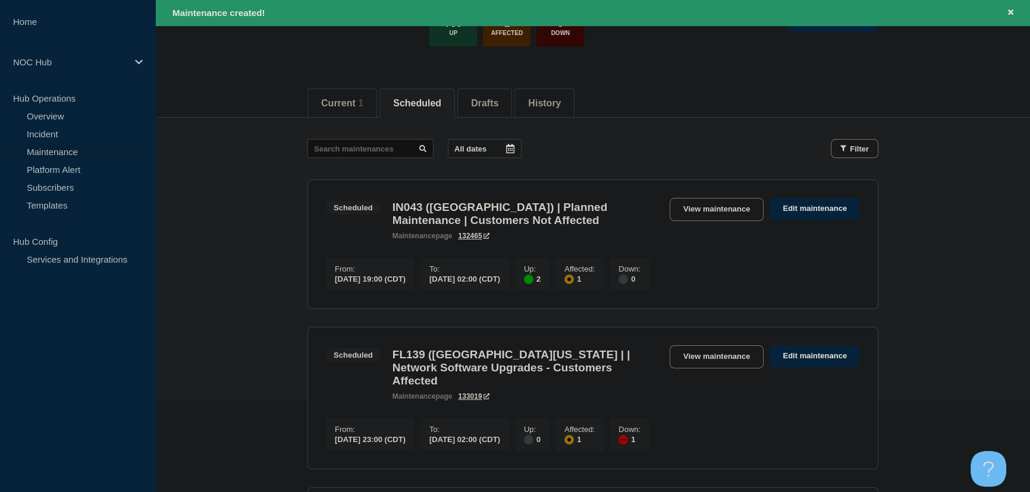
scroll to position [108, 0]
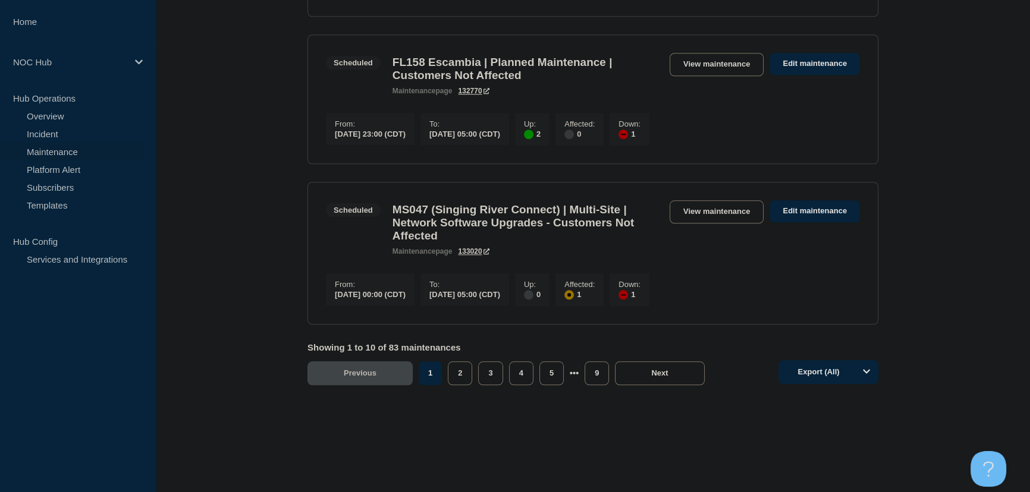
scroll to position [1468, 0]
click at [458, 369] on button "2" at bounding box center [460, 374] width 24 height 24
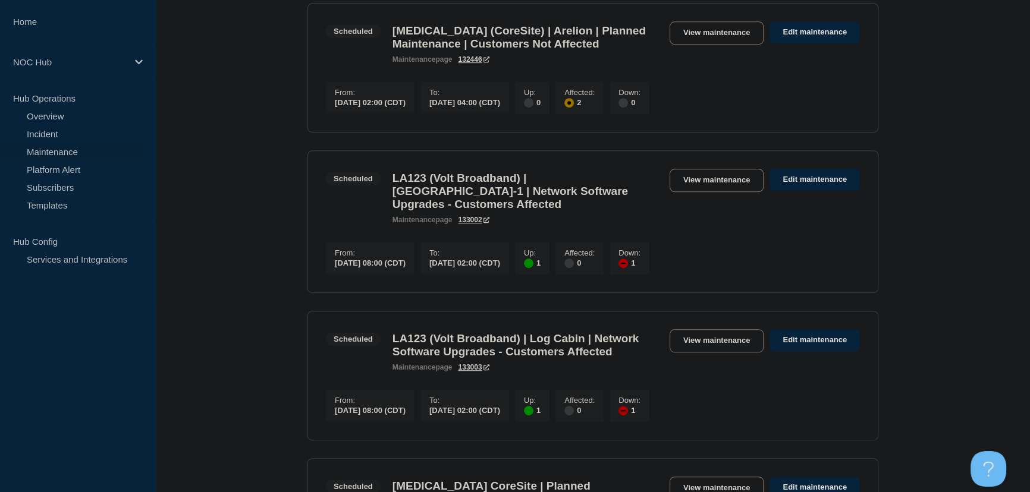
scroll to position [711, 0]
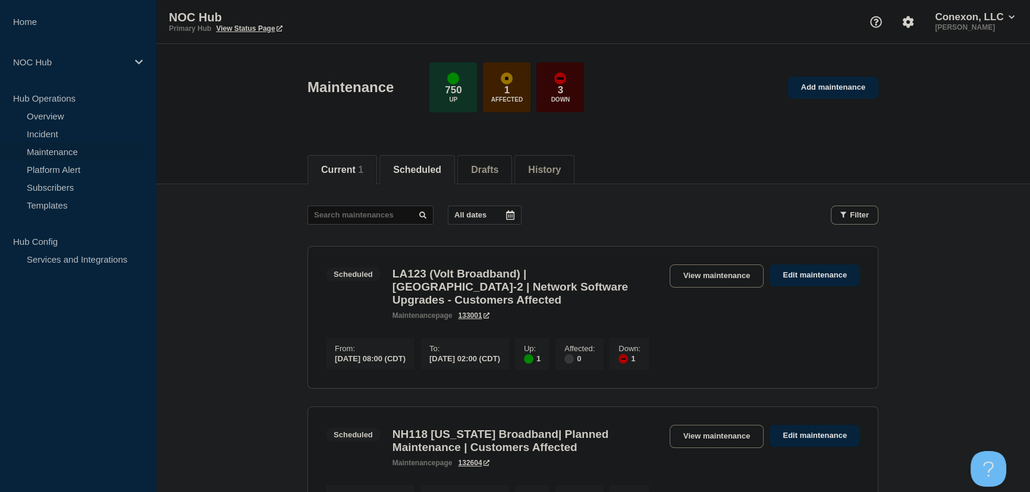
click at [351, 172] on button "Current 1" at bounding box center [342, 170] width 42 height 11
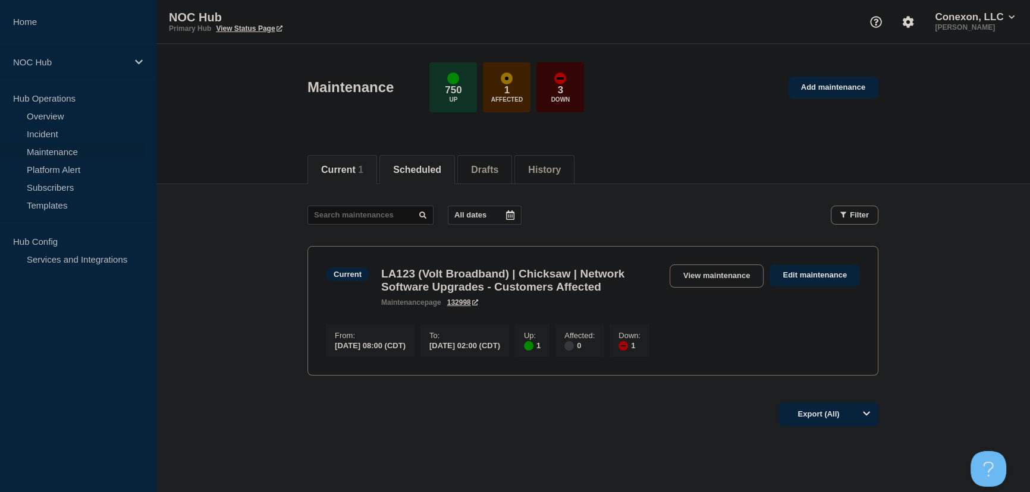
click at [401, 167] on button "Scheduled" at bounding box center [417, 170] width 48 height 11
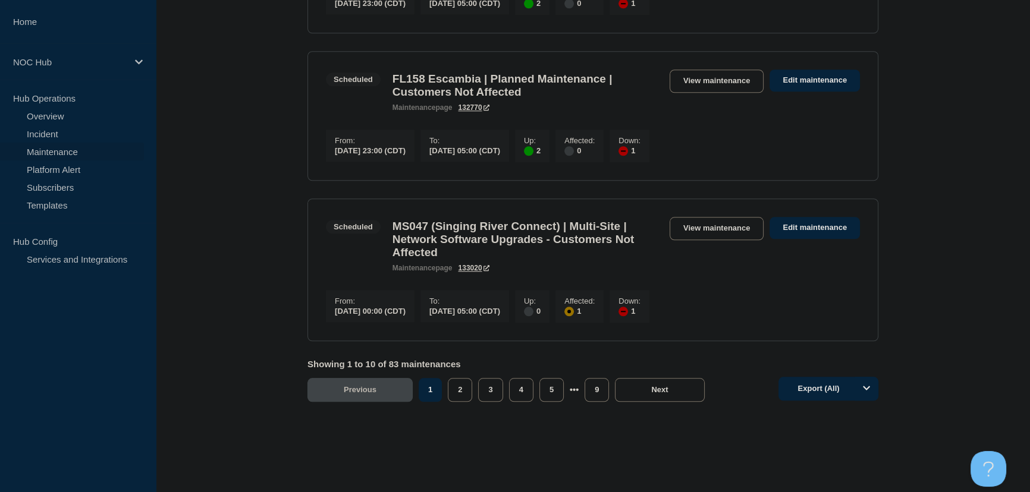
scroll to position [1459, 0]
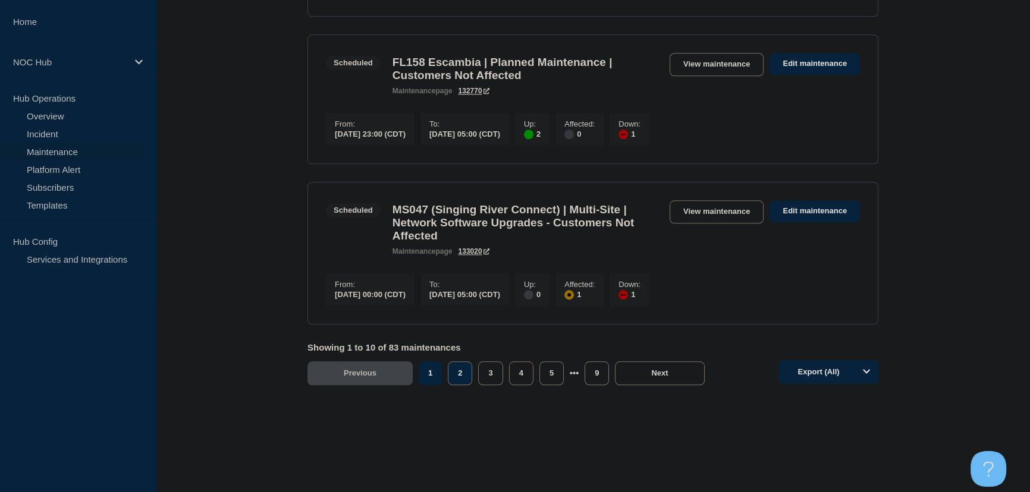
click at [457, 375] on button "2" at bounding box center [460, 374] width 24 height 24
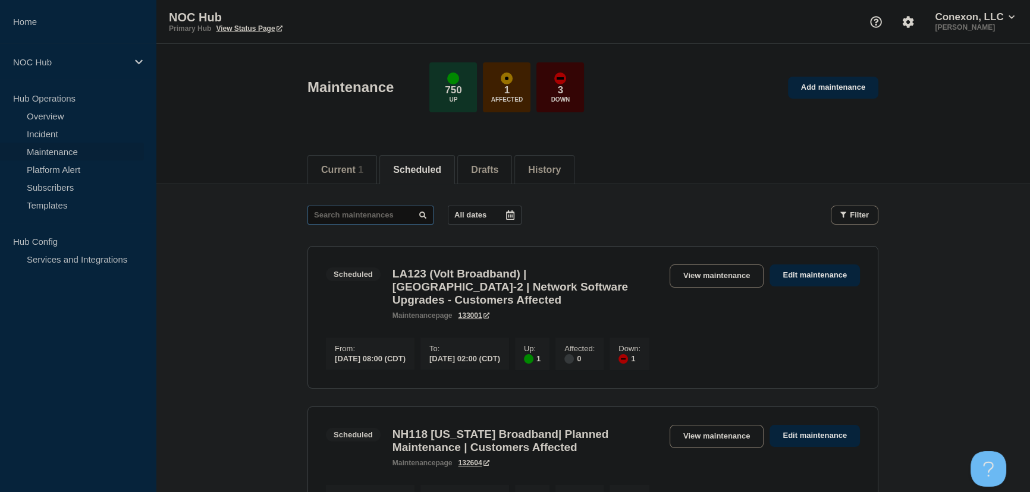
click at [340, 218] on input "text" at bounding box center [370, 215] width 126 height 19
type input "mo031"
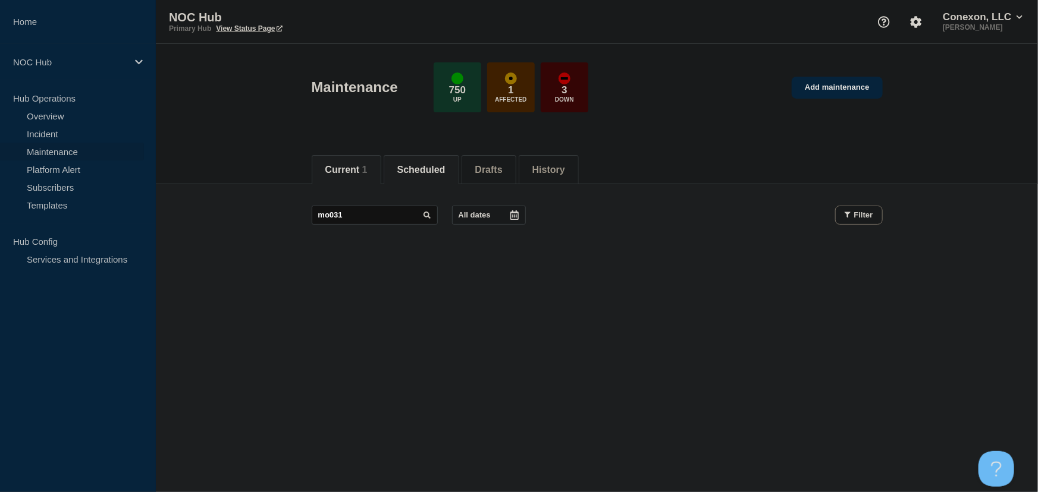
click at [343, 167] on button "Current 1" at bounding box center [346, 170] width 42 height 11
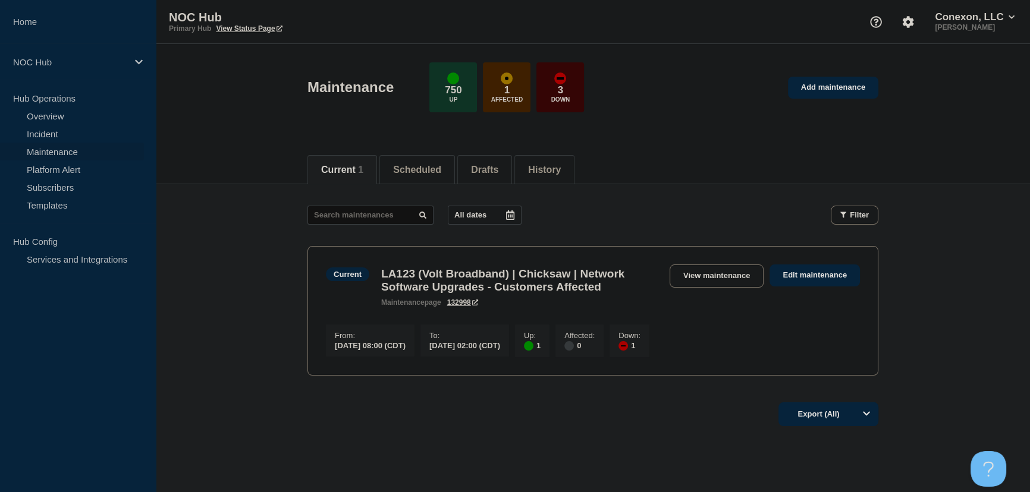
click at [257, 217] on main "All dates Filter Current 1 Up 1 Down LA123 (Volt Broadband) | Chicksaw | Networ…" at bounding box center [593, 288] width 874 height 209
drag, startPoint x: 419, startPoint y: 169, endPoint x: 389, endPoint y: 172, distance: 30.5
click at [419, 169] on button "Scheduled" at bounding box center [417, 170] width 48 height 11
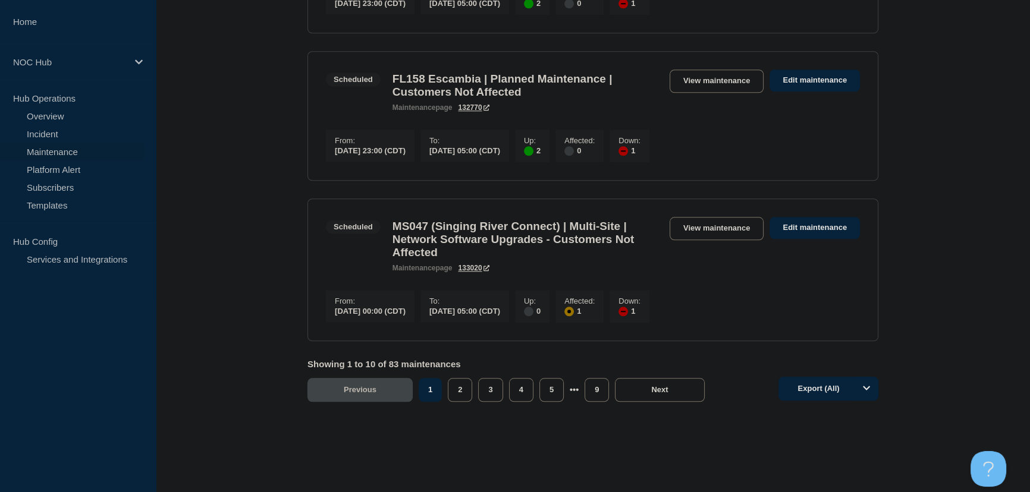
scroll to position [1468, 0]
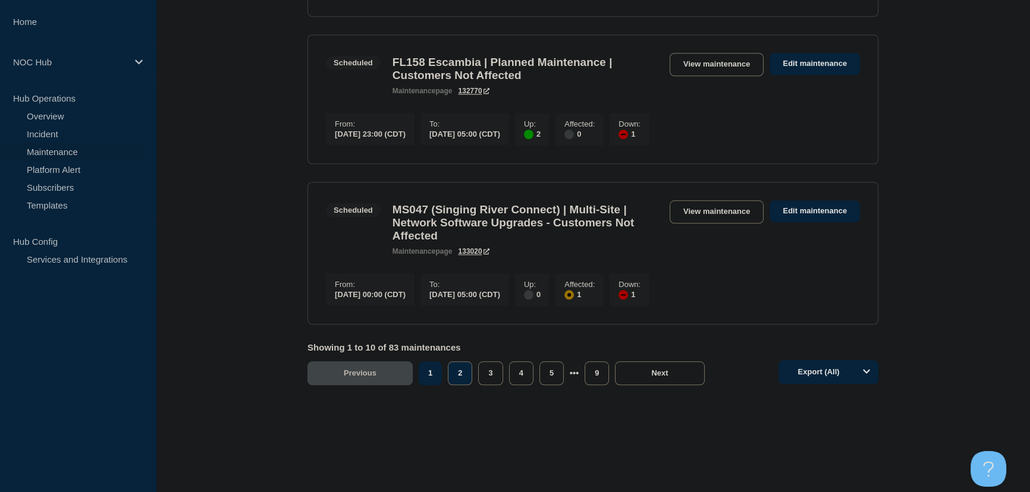
click at [466, 374] on button "2" at bounding box center [460, 374] width 24 height 24
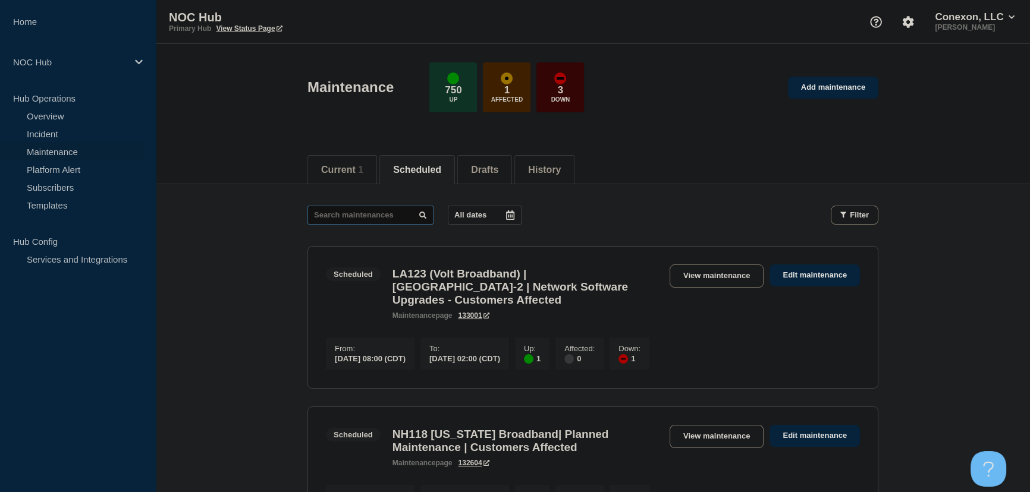
click at [363, 209] on input "text" at bounding box center [370, 215] width 126 height 19
click at [48, 134] on link "Incident" at bounding box center [72, 134] width 144 height 18
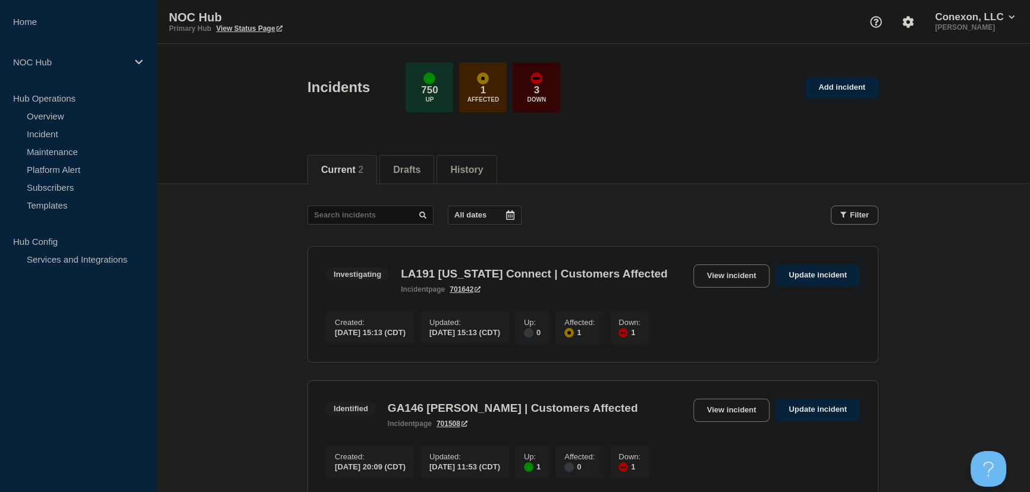
scroll to position [54, 0]
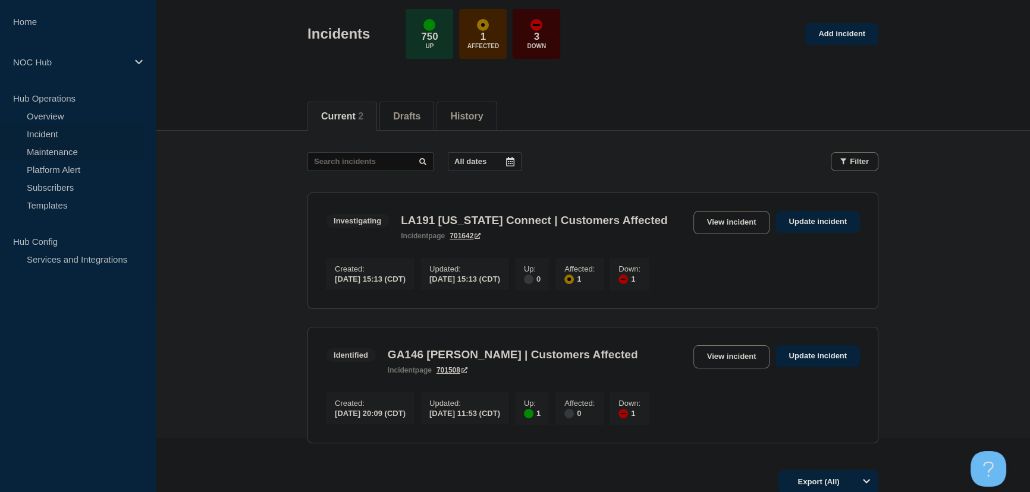
click at [72, 150] on link "Maintenance" at bounding box center [72, 152] width 144 height 18
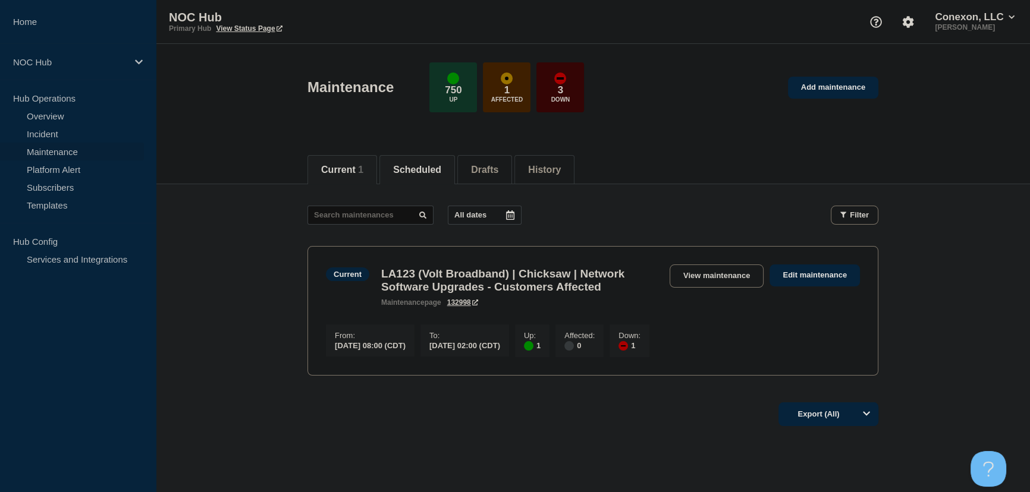
click at [441, 167] on button "Scheduled" at bounding box center [417, 170] width 48 height 11
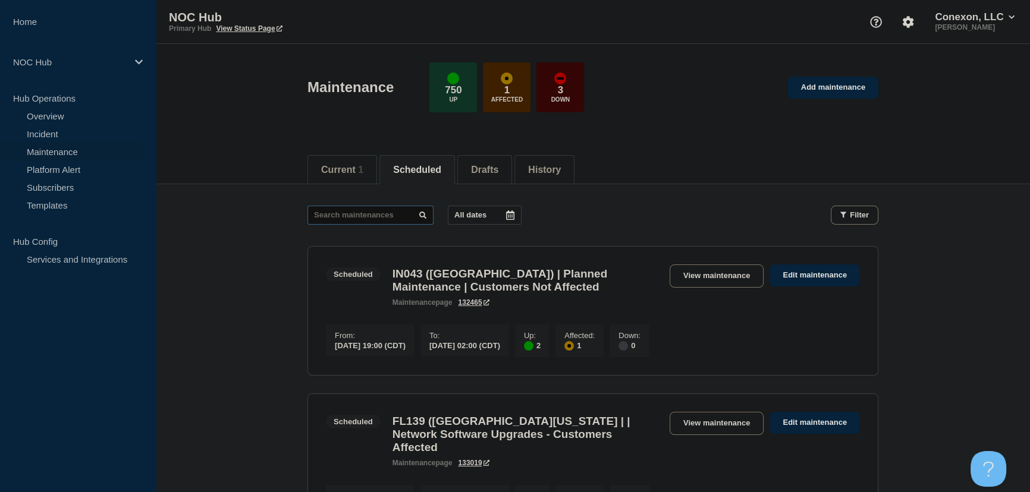
click at [358, 212] on input "text" at bounding box center [370, 215] width 126 height 19
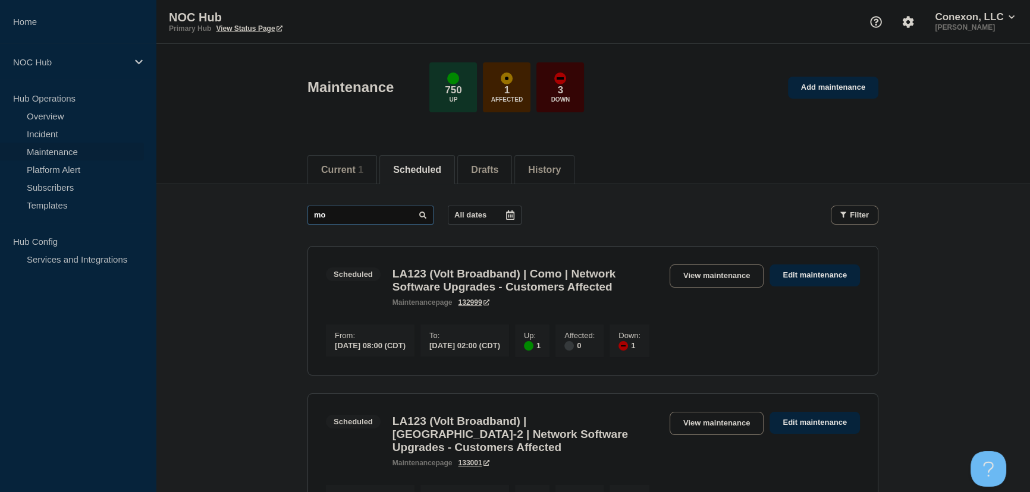
click at [338, 214] on input "mo" at bounding box center [370, 215] width 126 height 19
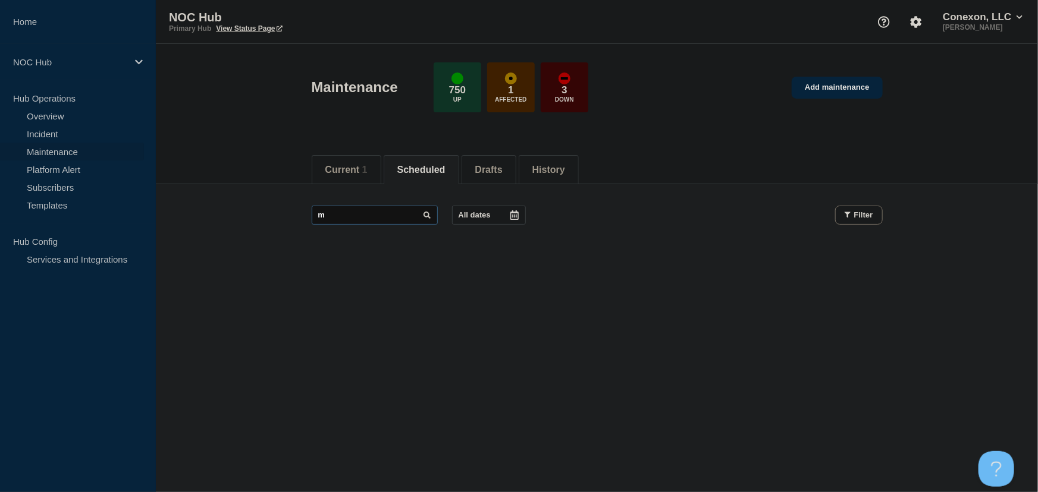
type input "m"
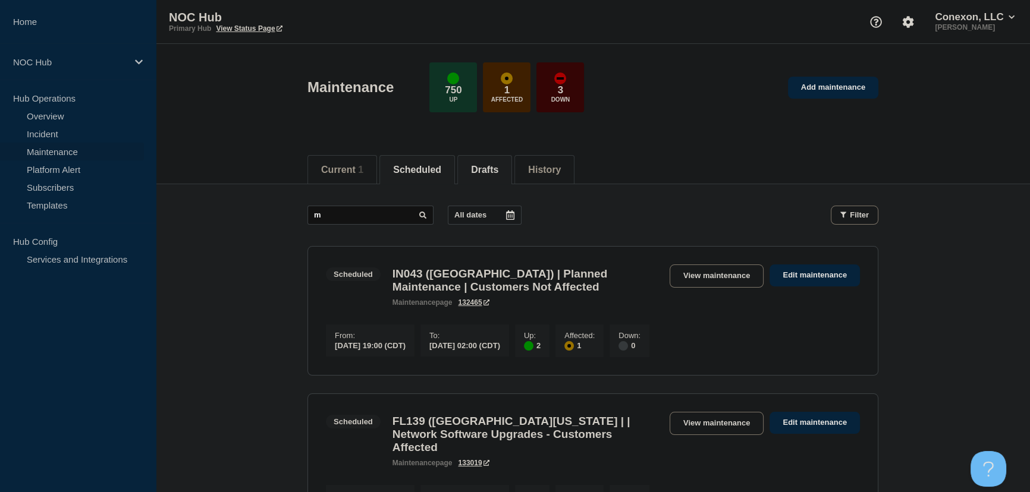
click at [499, 178] on li "Drafts" at bounding box center [484, 169] width 55 height 29
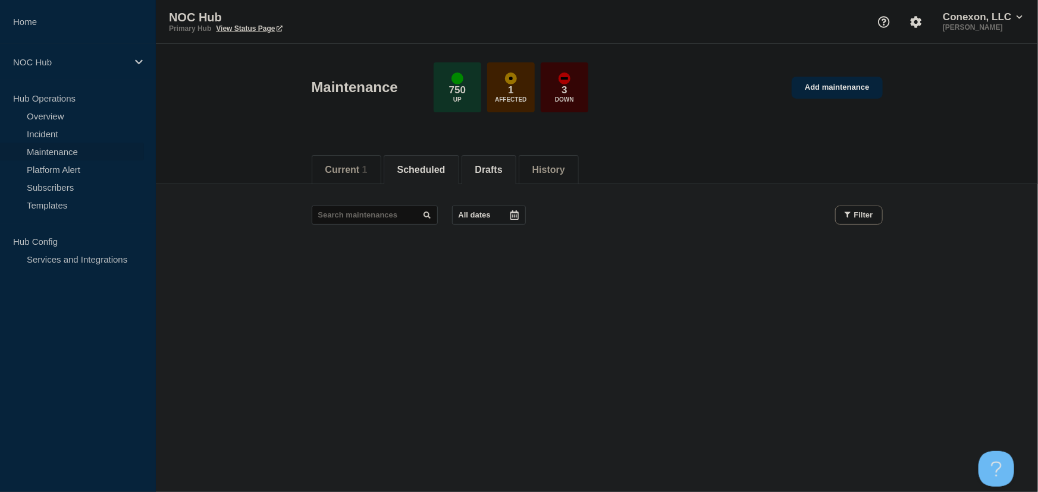
click at [444, 175] on li "Scheduled" at bounding box center [422, 169] width 76 height 29
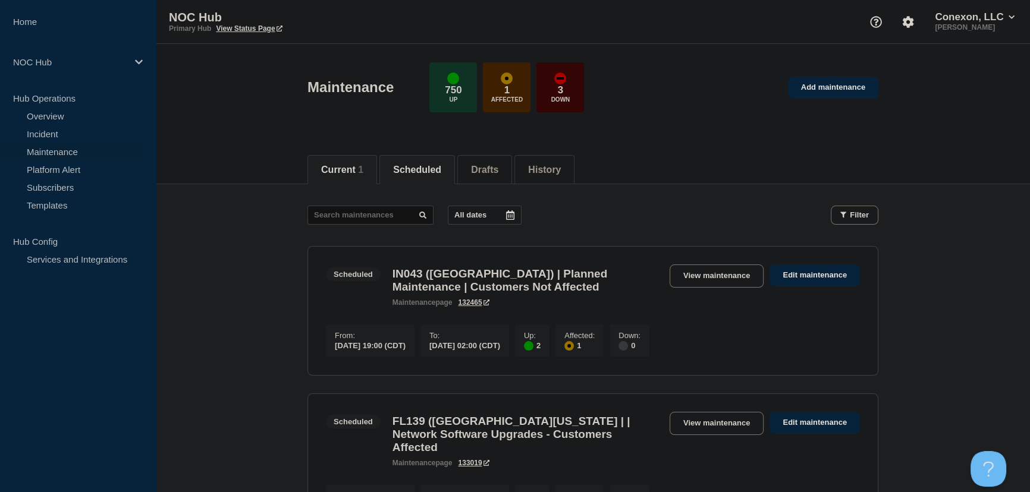
click at [351, 173] on button "Current 1" at bounding box center [342, 170] width 42 height 11
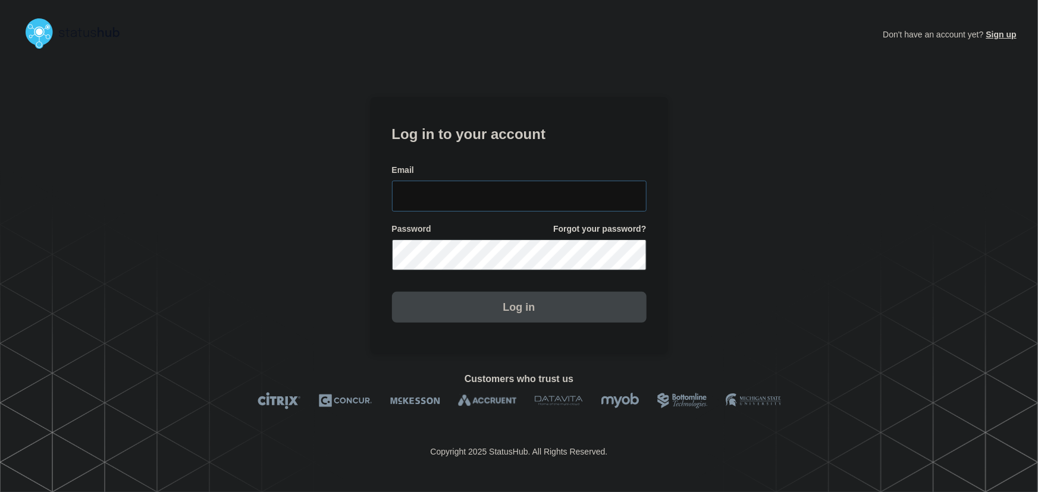
type input "[PERSON_NAME][EMAIL_ADDRESS][PERSON_NAME][DOMAIN_NAME]"
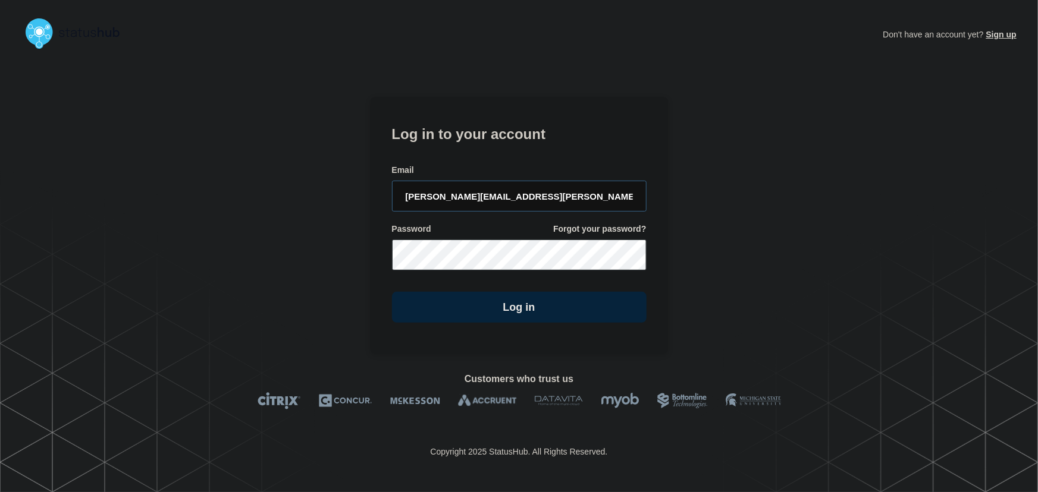
drag, startPoint x: 529, startPoint y: 190, endPoint x: 510, endPoint y: 137, distance: 56.0
click at [529, 190] on input "[PERSON_NAME][EMAIL_ADDRESS][PERSON_NAME][DOMAIN_NAME]" at bounding box center [519, 196] width 255 height 31
click at [505, 131] on h1 "Log in to your account" at bounding box center [519, 133] width 255 height 22
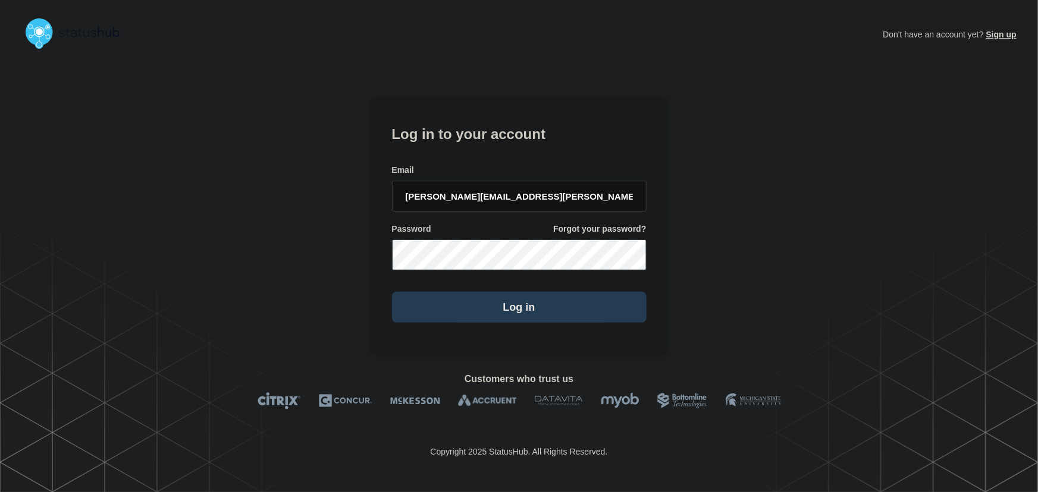
click at [551, 307] on button "Log in" at bounding box center [519, 307] width 255 height 31
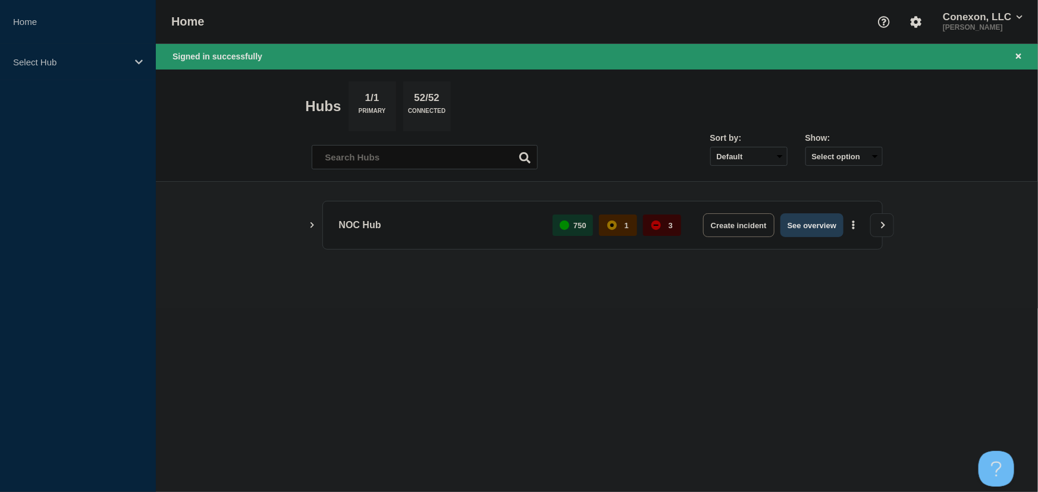
click at [818, 231] on button "See overview" at bounding box center [811, 225] width 63 height 24
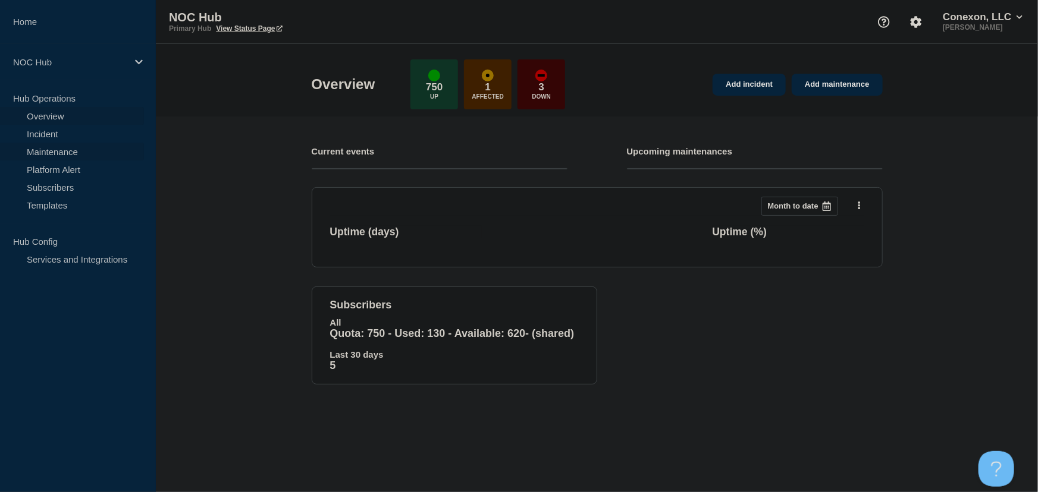
click at [35, 153] on link "Maintenance" at bounding box center [72, 152] width 144 height 18
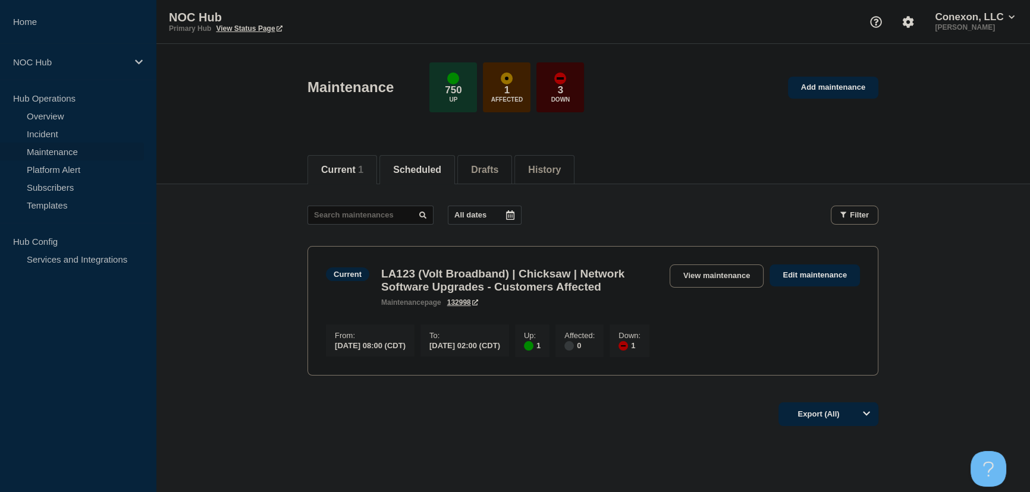
click at [424, 175] on li "Scheduled" at bounding box center [417, 169] width 76 height 29
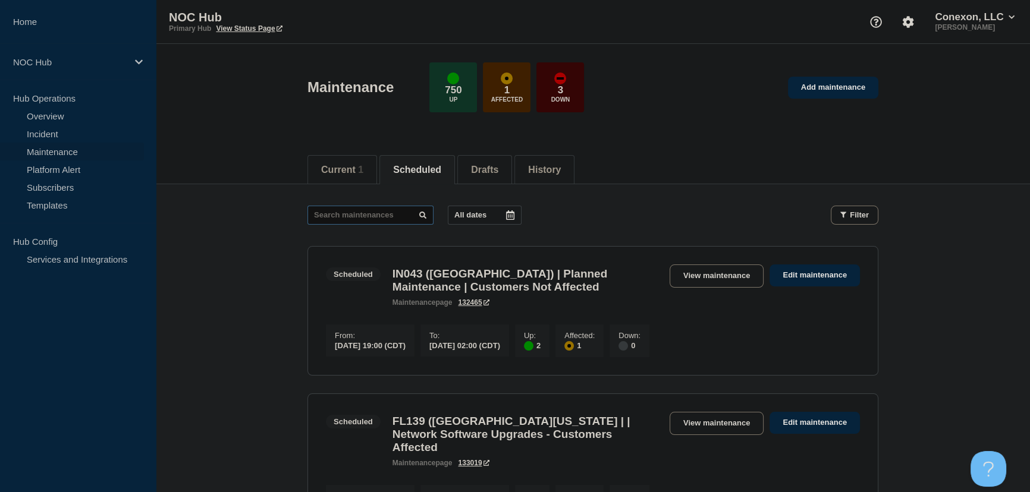
click at [388, 212] on input "text" at bounding box center [370, 215] width 126 height 19
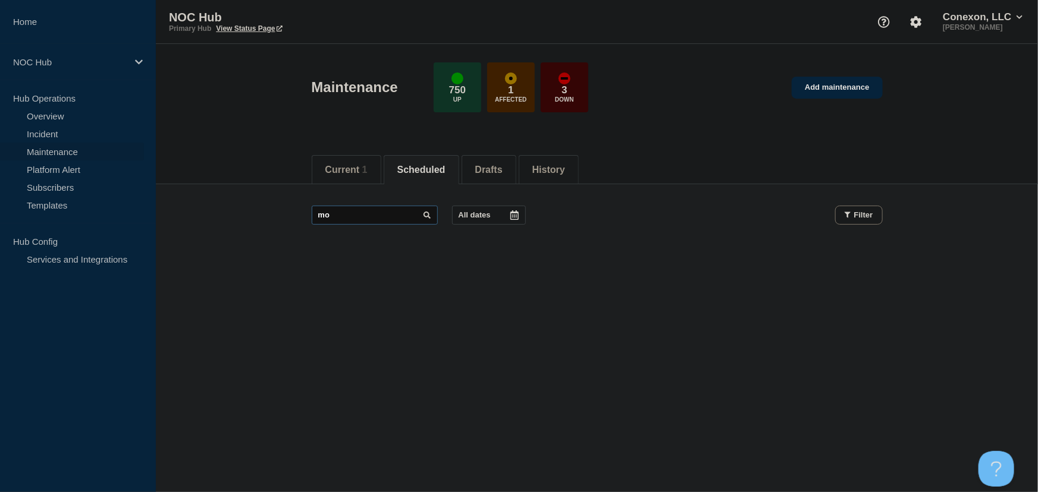
type input "m"
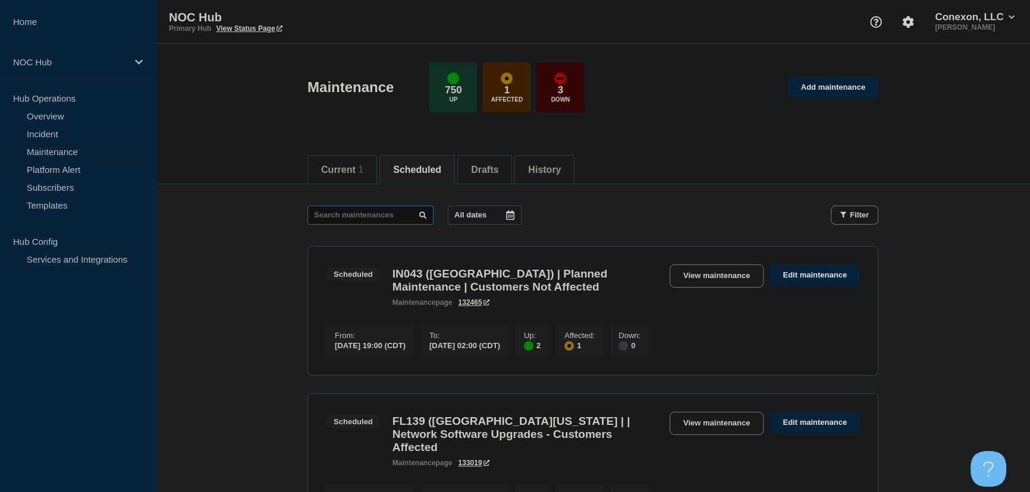
click at [348, 213] on input "text" at bounding box center [370, 215] width 126 height 19
type input "24339"
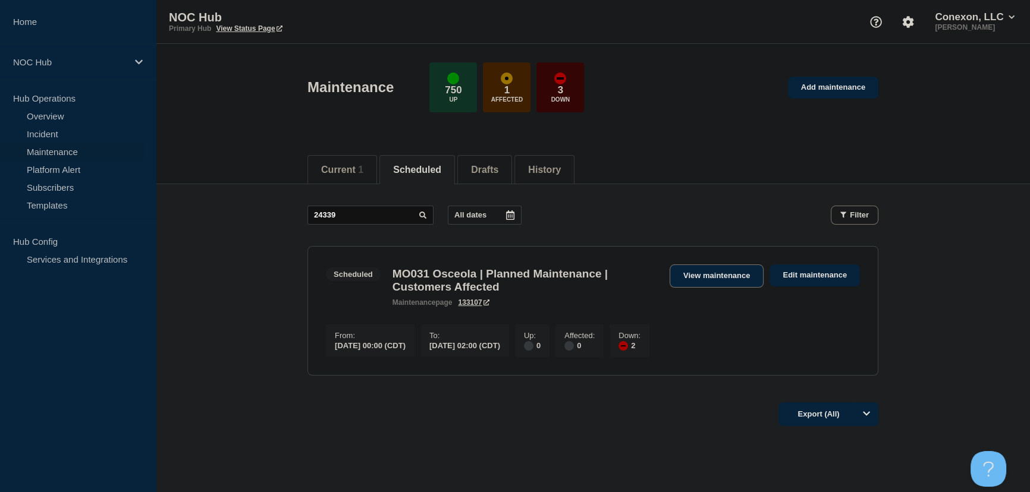
click at [701, 275] on link "View maintenance" at bounding box center [717, 276] width 94 height 23
